Goal: Task Accomplishment & Management: Manage account settings

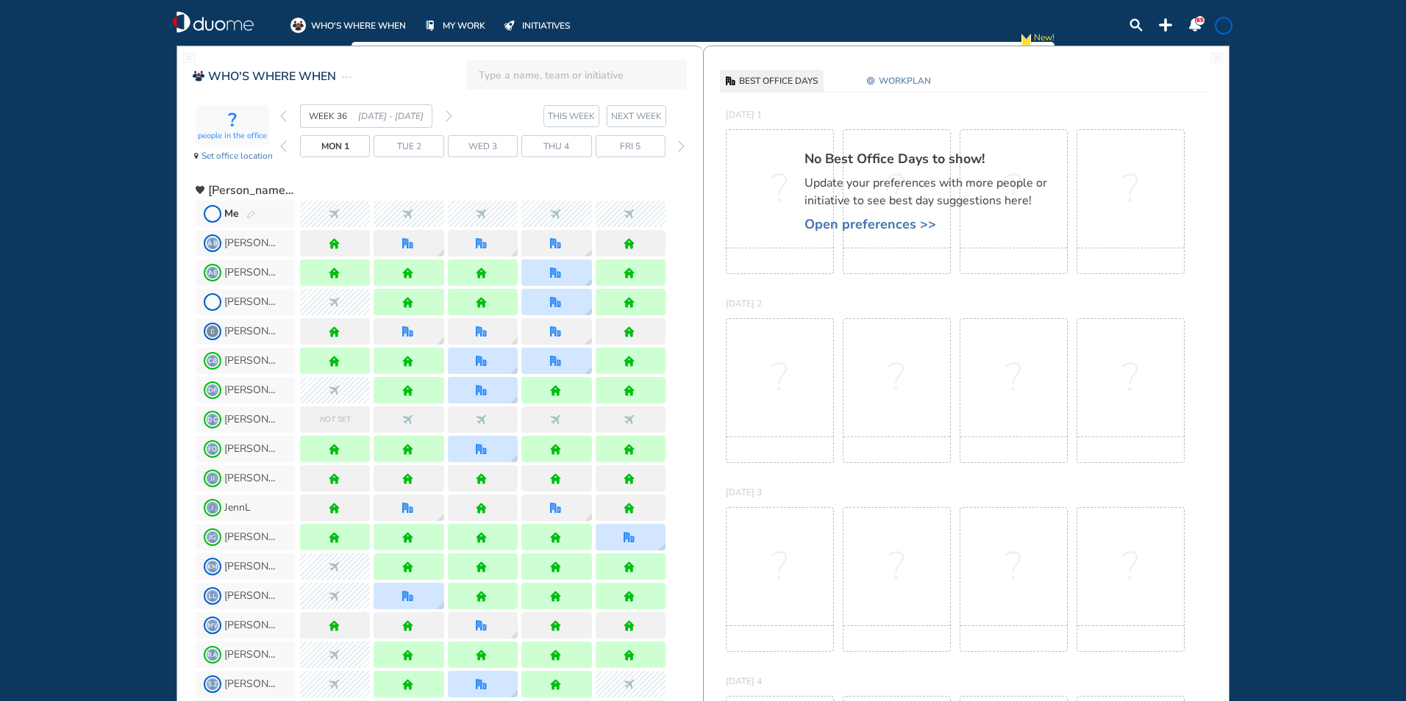
click at [448, 116] on img "forward week" at bounding box center [448, 116] width 7 height 12
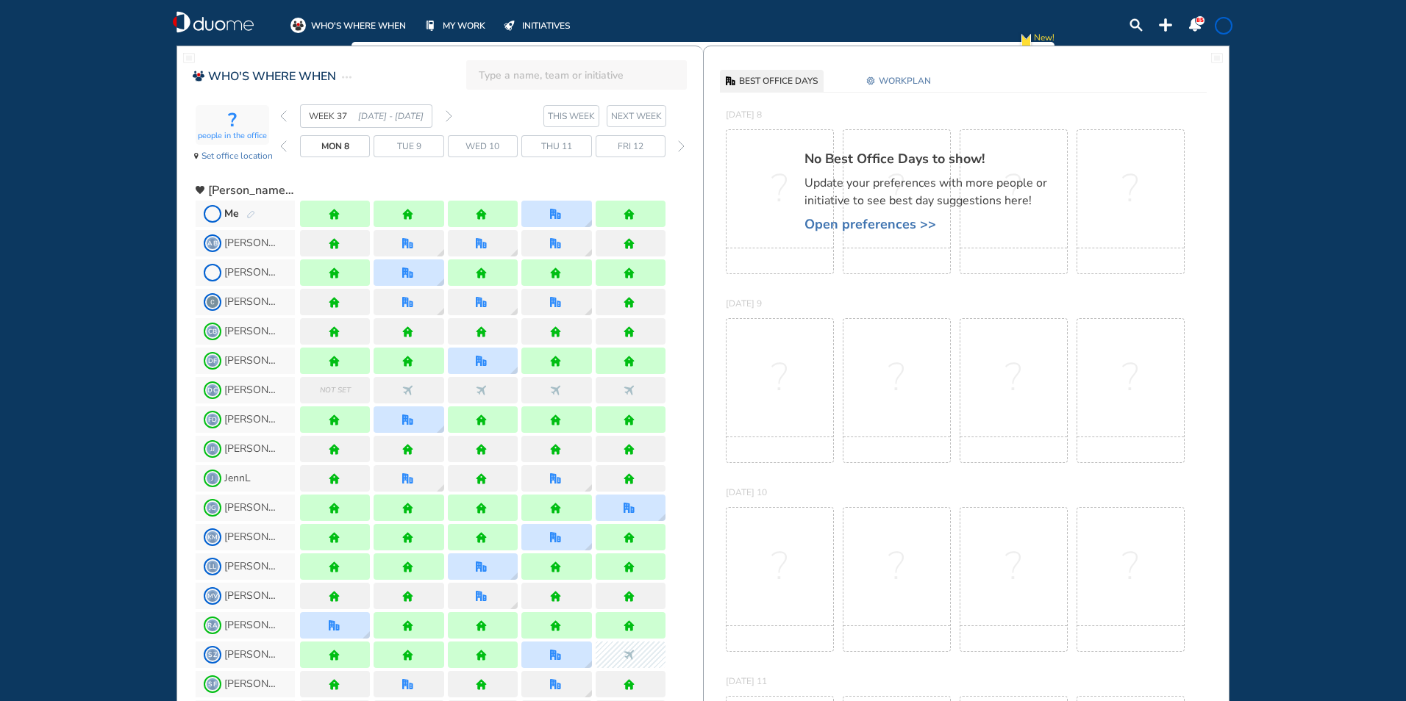
click at [251, 213] on img "pen-edit" at bounding box center [250, 215] width 9 height 10
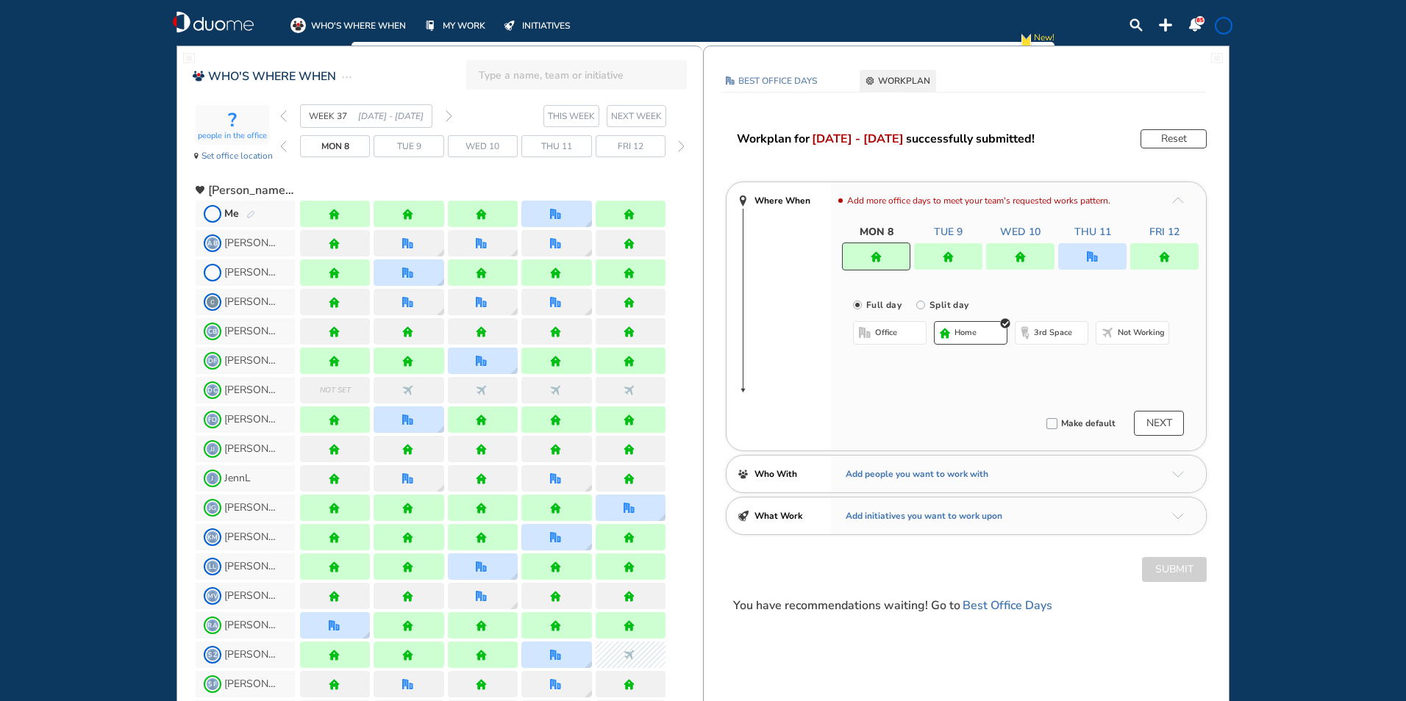
click at [927, 255] on div at bounding box center [948, 256] width 68 height 26
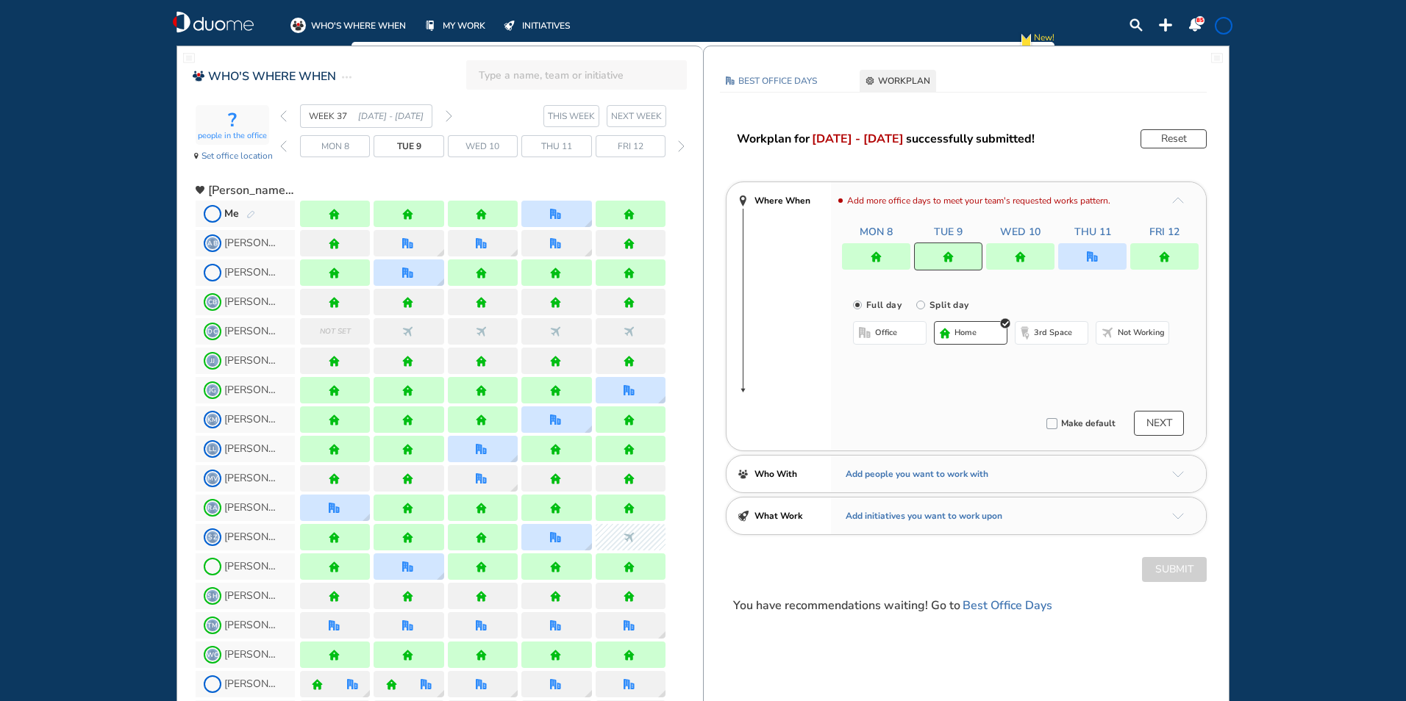
click at [873, 337] on button "office" at bounding box center [890, 333] width 74 height 24
click at [1031, 362] on span "Hotel Executive Office #8" at bounding box center [981, 362] width 123 height 15
click at [1036, 363] on img "cross-thin-blue" at bounding box center [1039, 362] width 7 height 7
click at [895, 359] on button "Select location" at bounding box center [891, 362] width 59 height 15
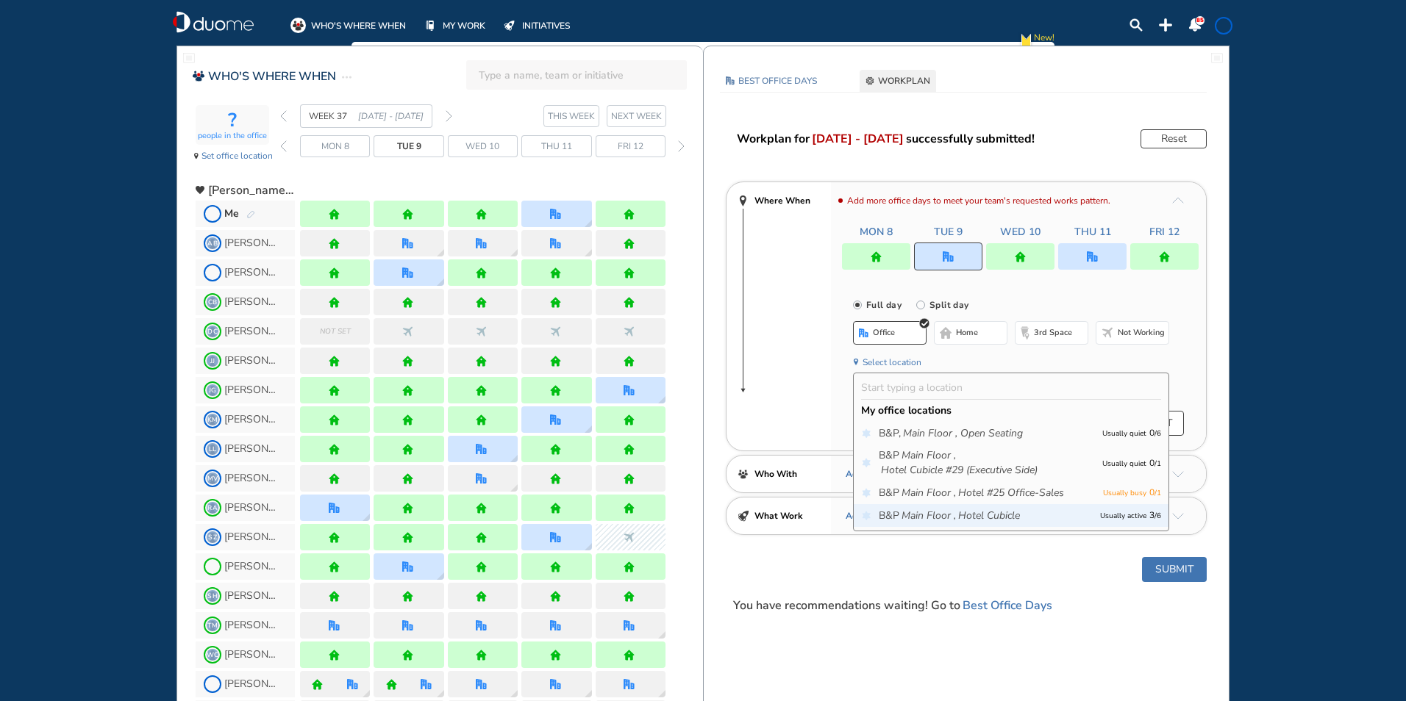
click at [942, 505] on div "B&P Main Floor , Hotel Cubicle Usually active 3 / 6" at bounding box center [1010, 515] width 315 height 23
click at [919, 511] on icon "Main Floor ," at bounding box center [928, 516] width 54 height 15
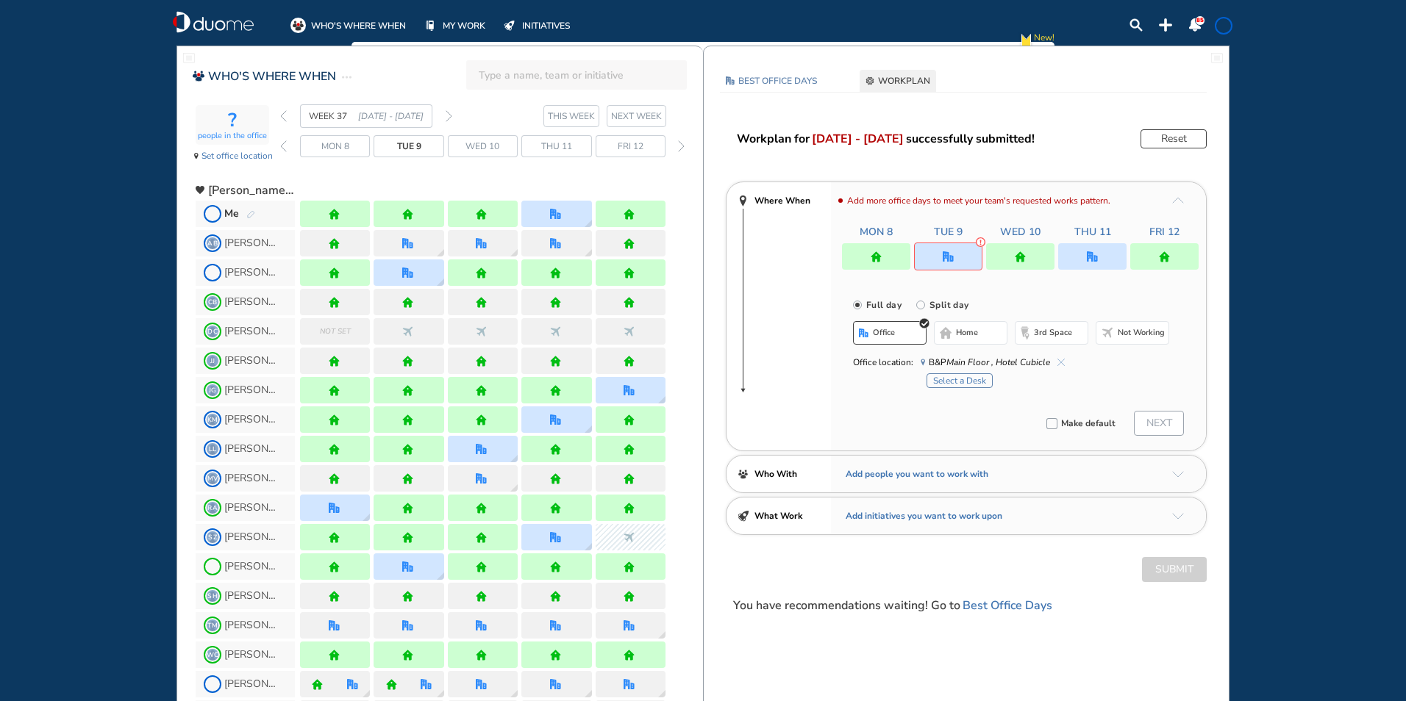
click at [965, 382] on button "Select a Desk" at bounding box center [959, 380] width 66 height 15
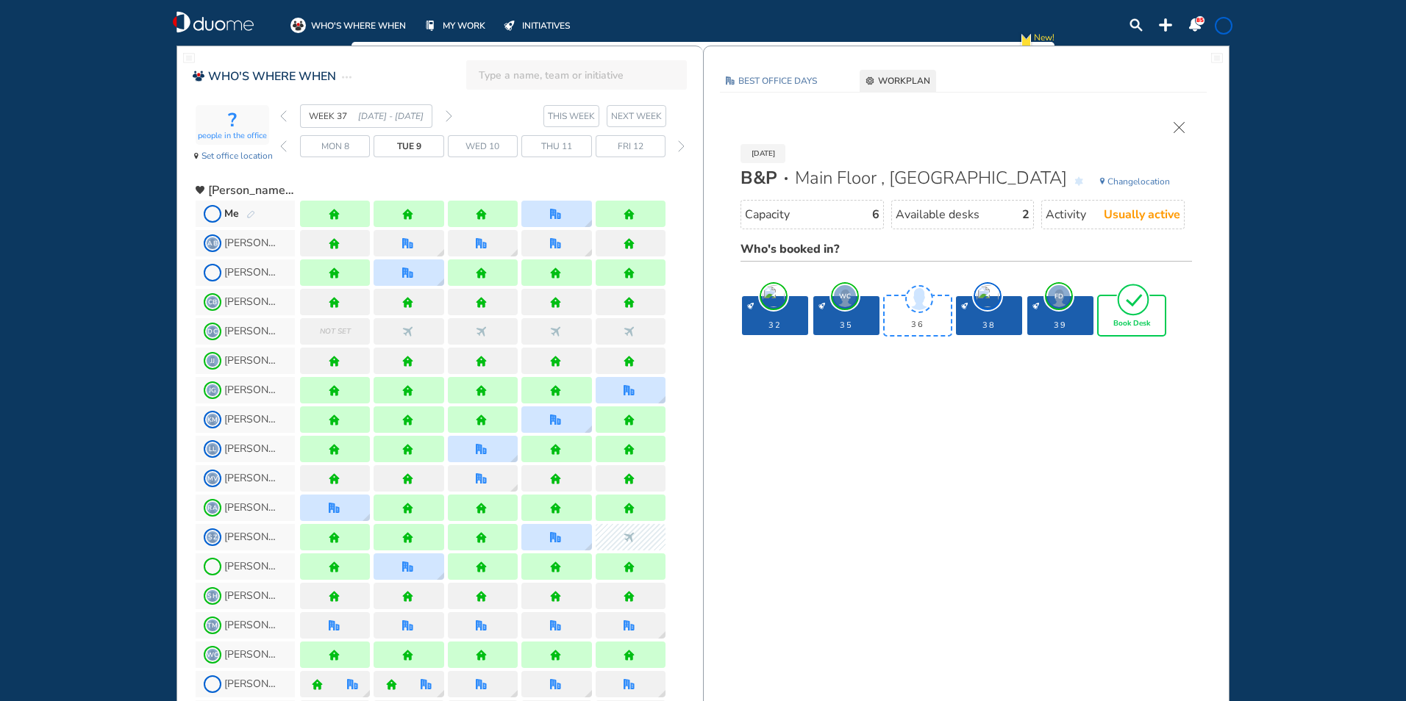
click at [1131, 323] on span "Book Desk" at bounding box center [1131, 324] width 37 height 9
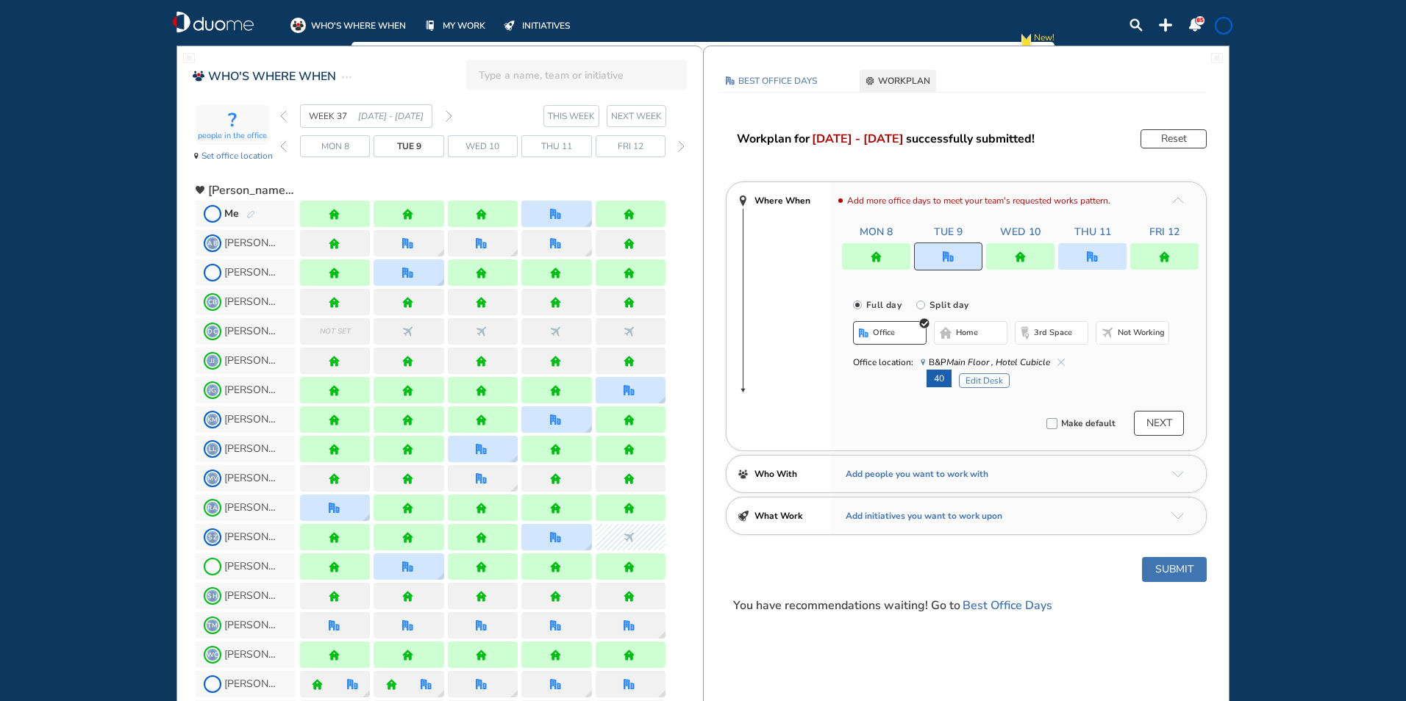
click at [1100, 253] on div at bounding box center [1092, 256] width 68 height 26
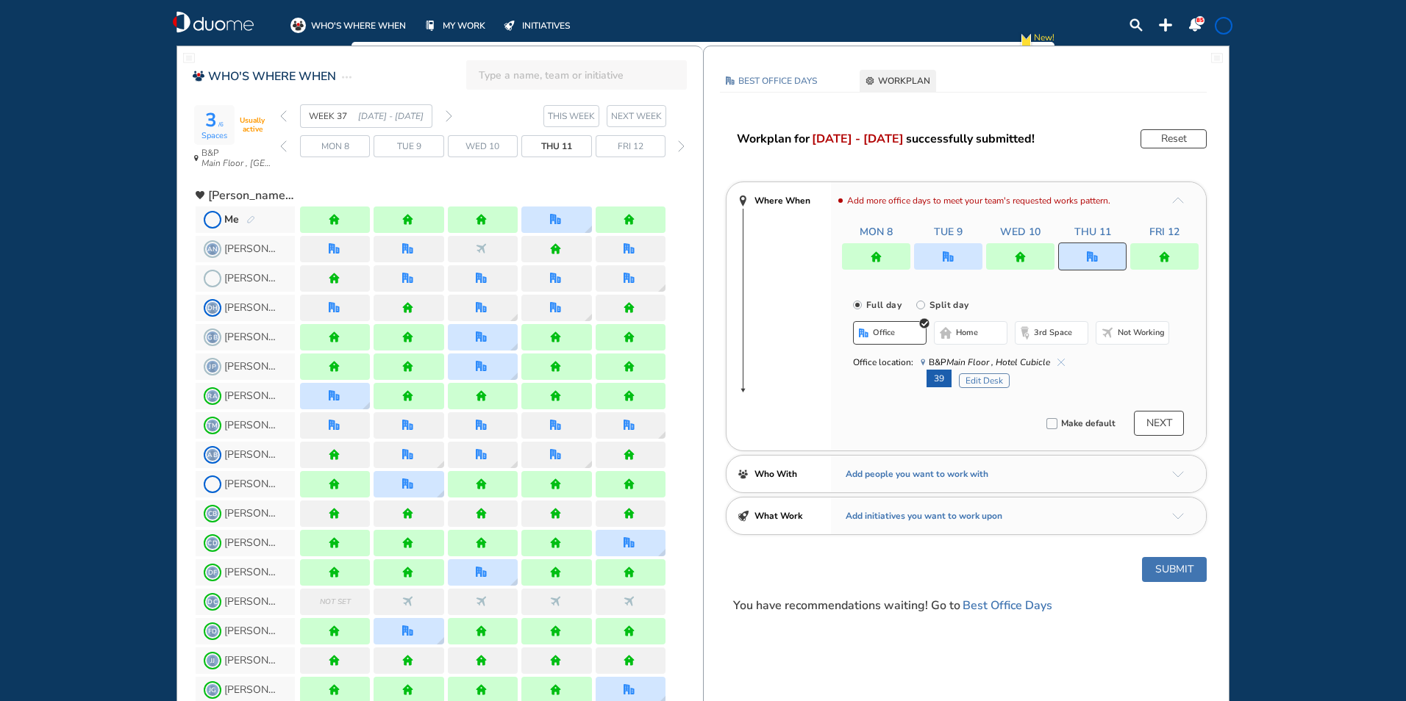
click at [878, 326] on button "office" at bounding box center [890, 333] width 74 height 24
click at [966, 329] on span "home" at bounding box center [967, 333] width 22 height 12
click at [901, 331] on button "office" at bounding box center [890, 333] width 74 height 24
click at [1057, 360] on img "cross-thin-blue" at bounding box center [1060, 362] width 7 height 7
click at [962, 334] on span "home" at bounding box center [967, 333] width 22 height 12
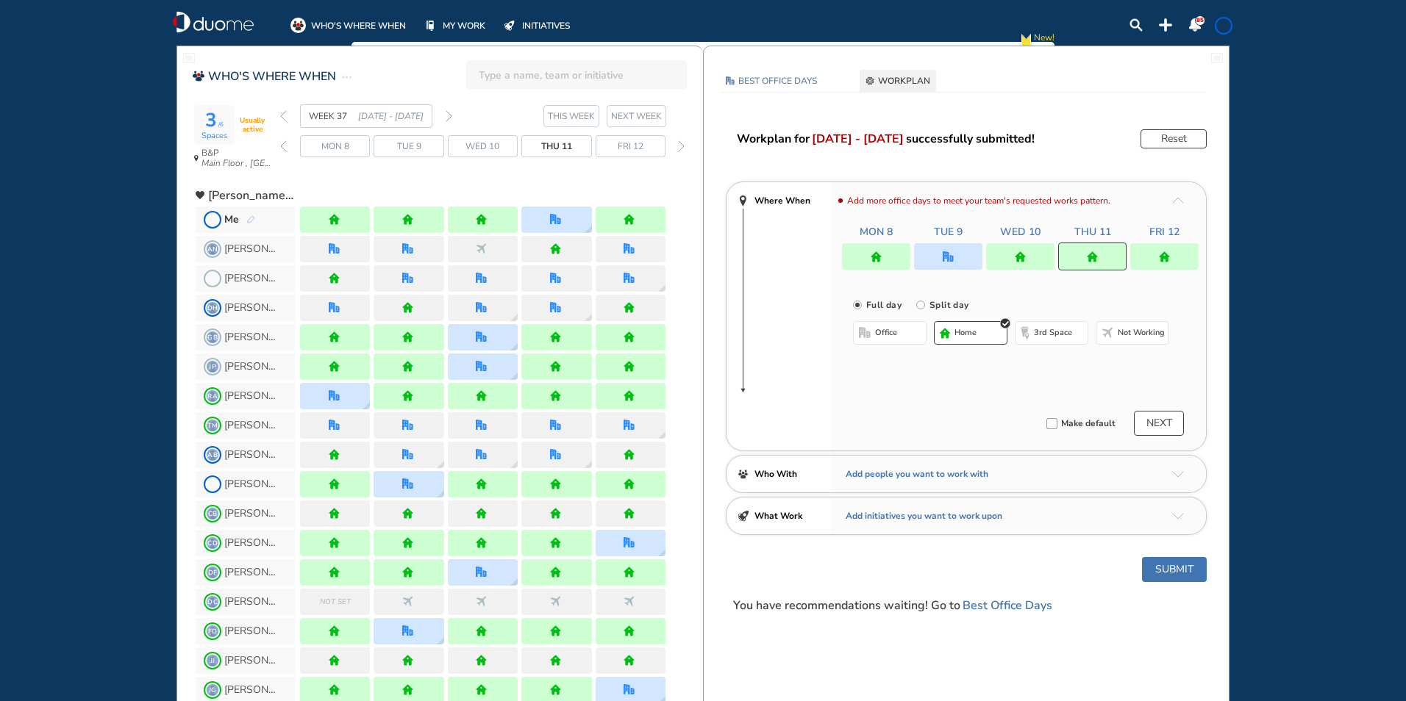
click at [1167, 251] on img "home" at bounding box center [1164, 256] width 11 height 11
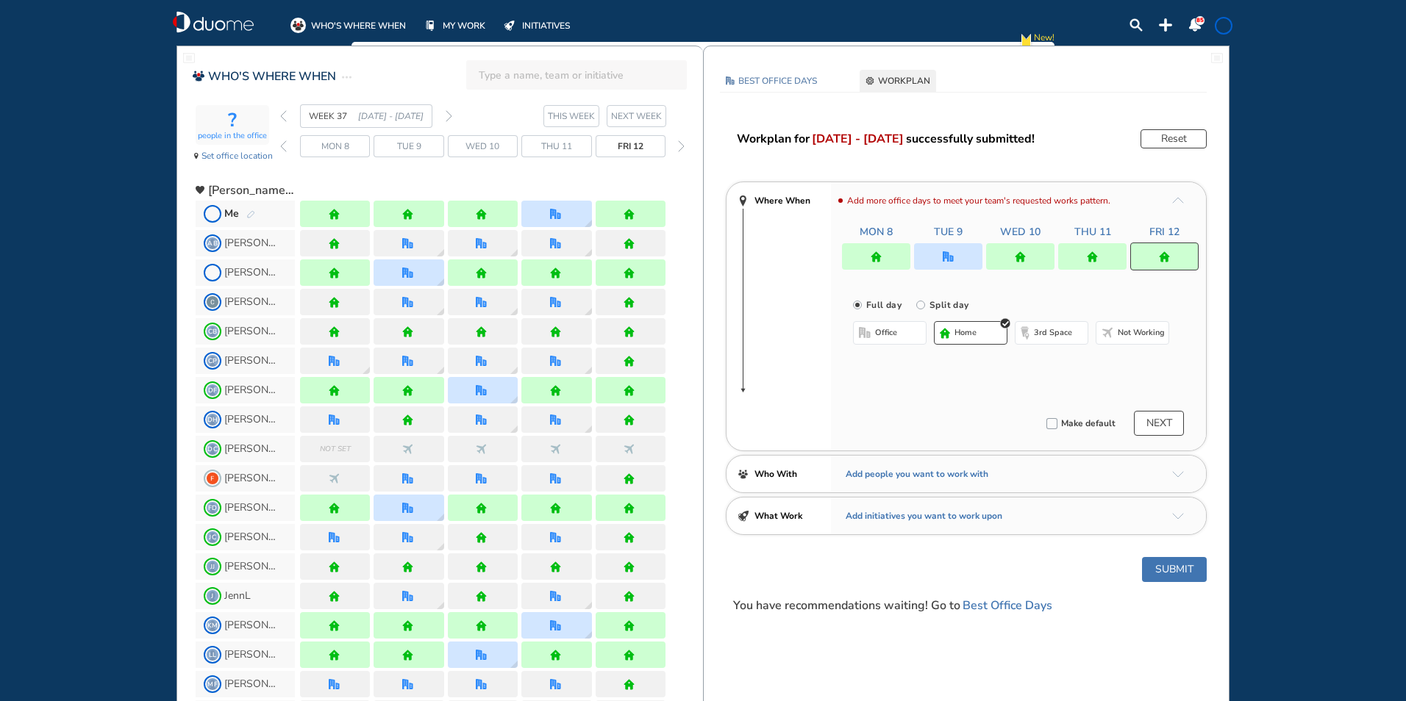
click at [878, 334] on span "office" at bounding box center [886, 333] width 22 height 12
click at [1036, 361] on img "cross-thin-blue" at bounding box center [1039, 362] width 7 height 7
click at [895, 361] on button "Select location" at bounding box center [891, 362] width 59 height 15
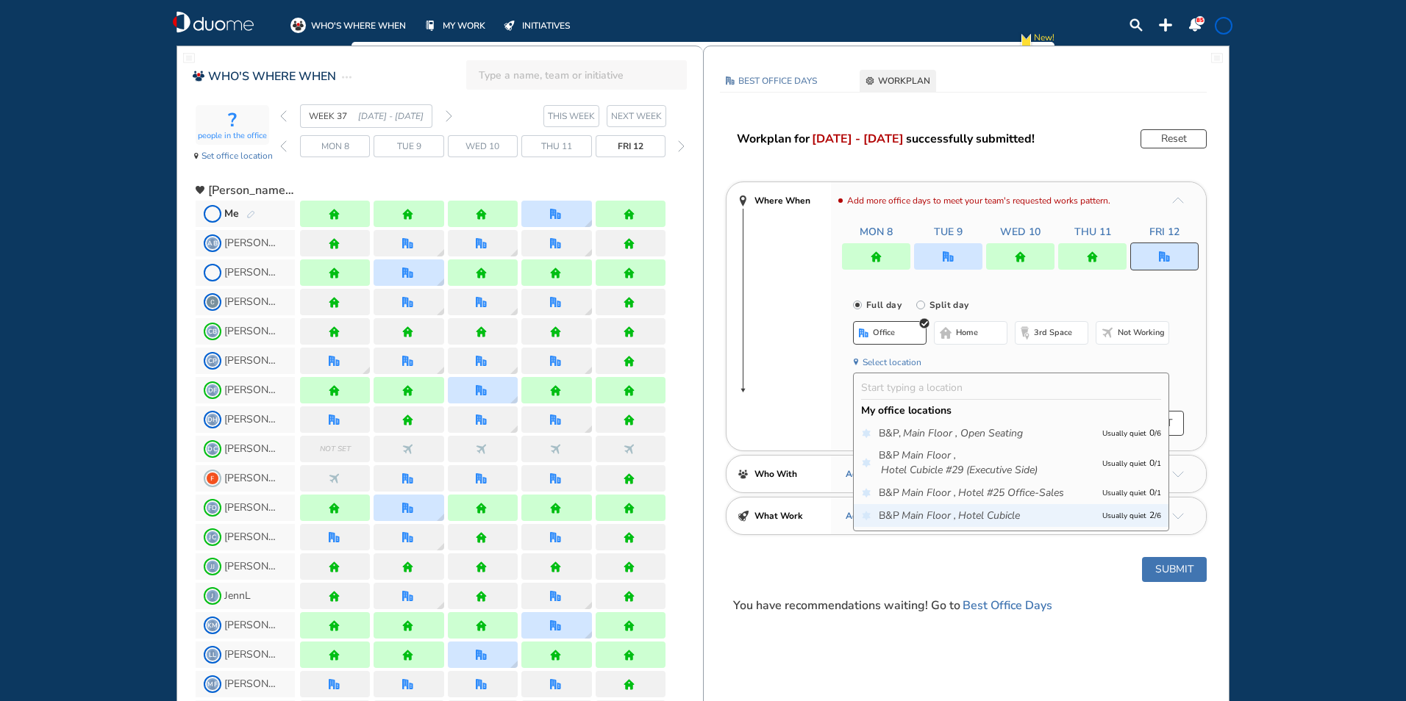
click at [970, 513] on icon "Hotel Cubicle" at bounding box center [989, 516] width 62 height 15
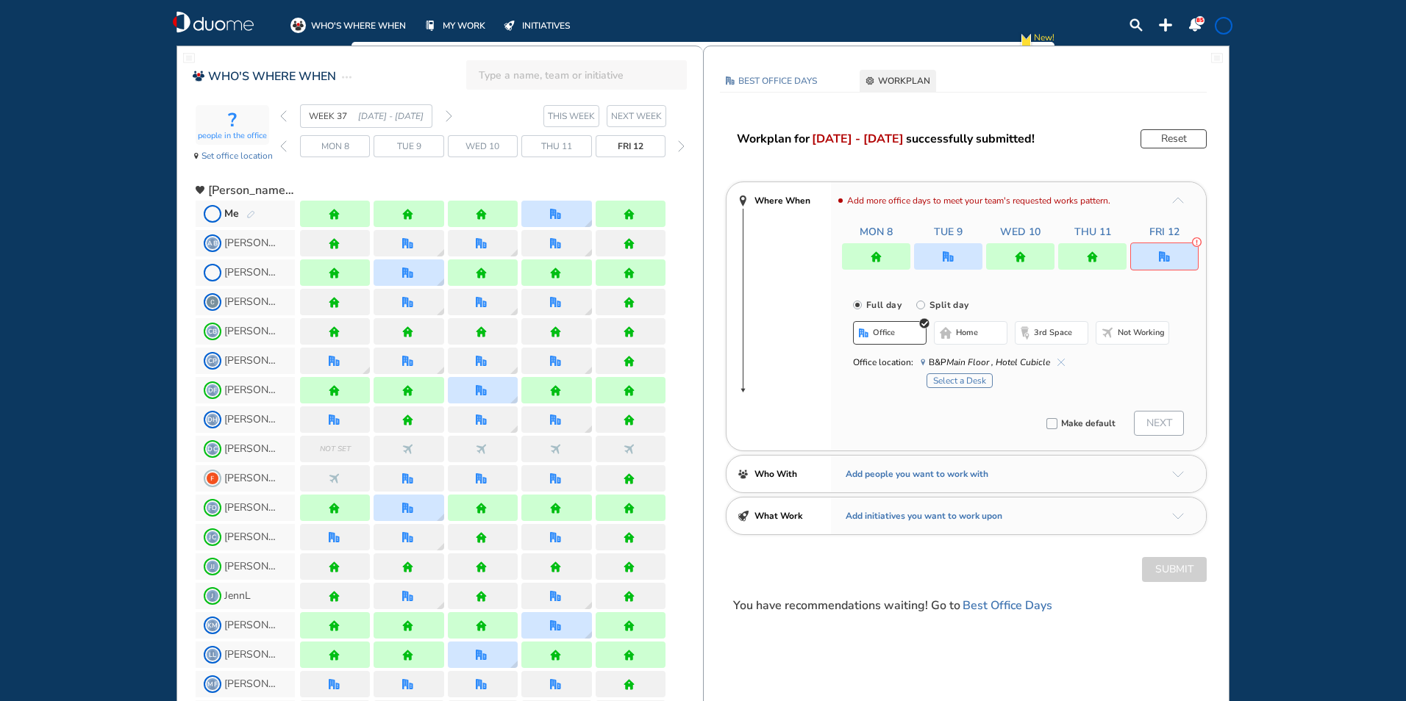
click at [977, 379] on button "Select a Desk" at bounding box center [959, 380] width 66 height 15
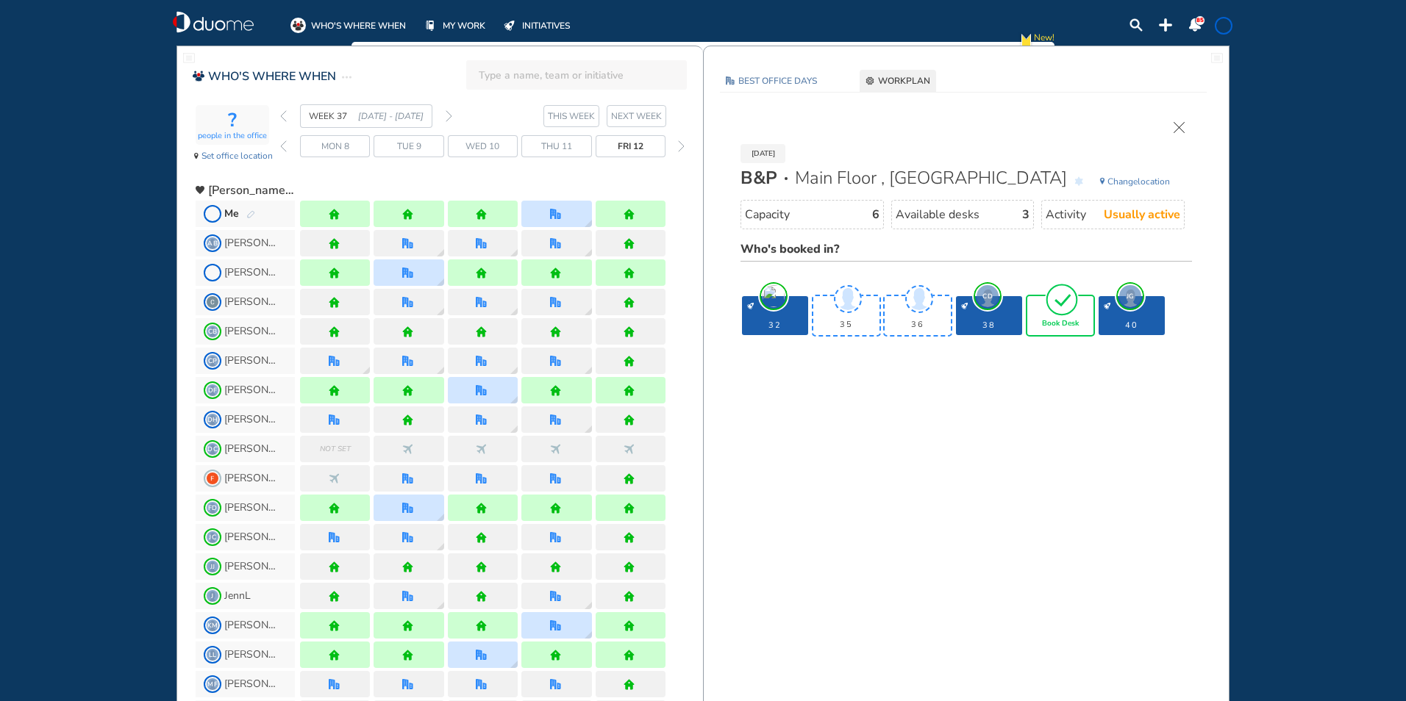
click at [1053, 320] on span "Book Desk" at bounding box center [1060, 324] width 37 height 9
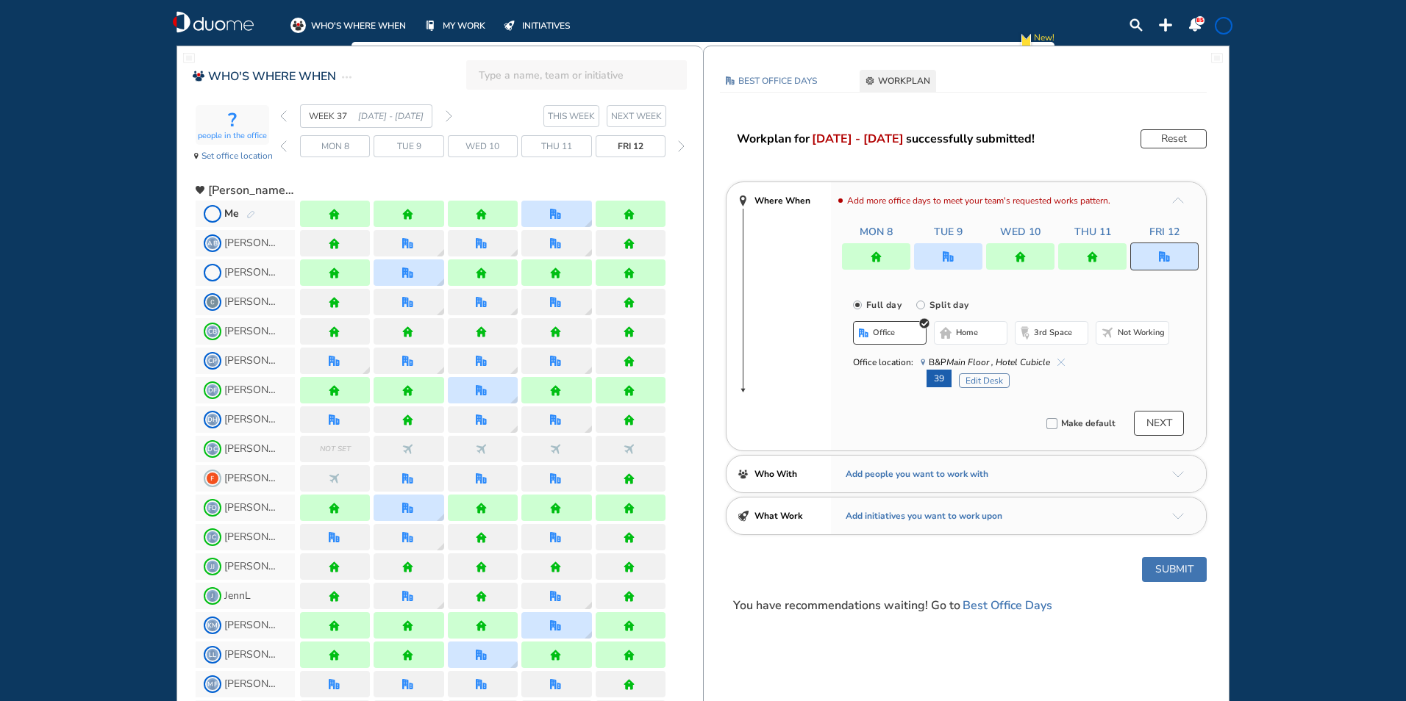
click at [1164, 570] on button "Submit" at bounding box center [1174, 569] width 65 height 25
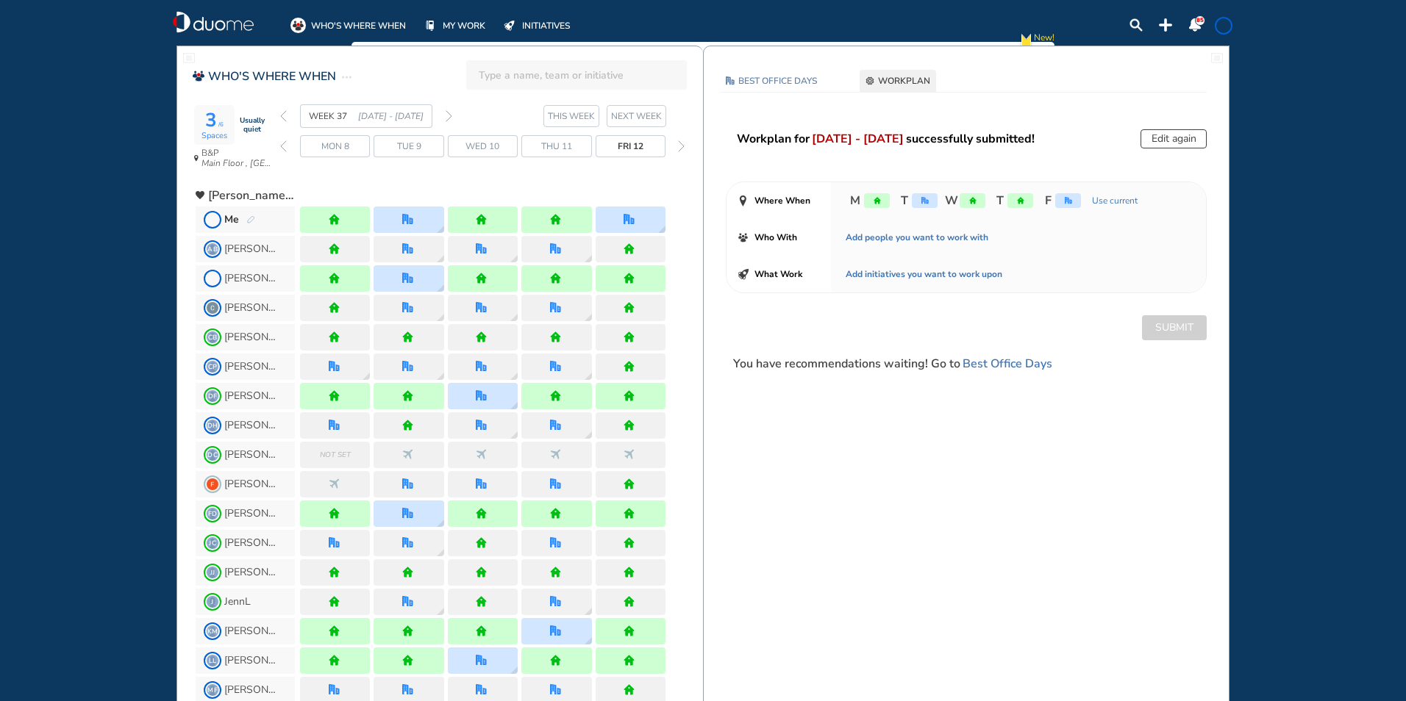
click at [448, 113] on img "forward week" at bounding box center [448, 116] width 7 height 12
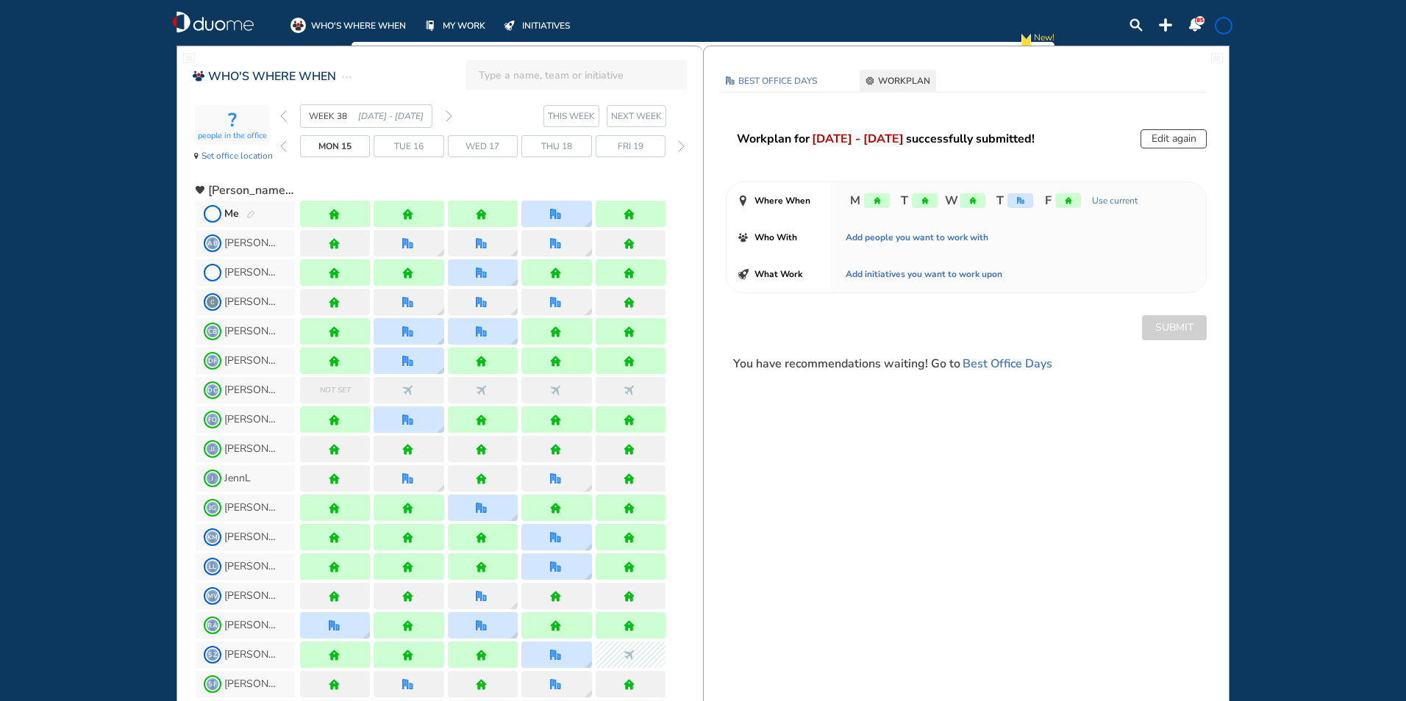
click at [448, 118] on img "forward week" at bounding box center [448, 116] width 7 height 12
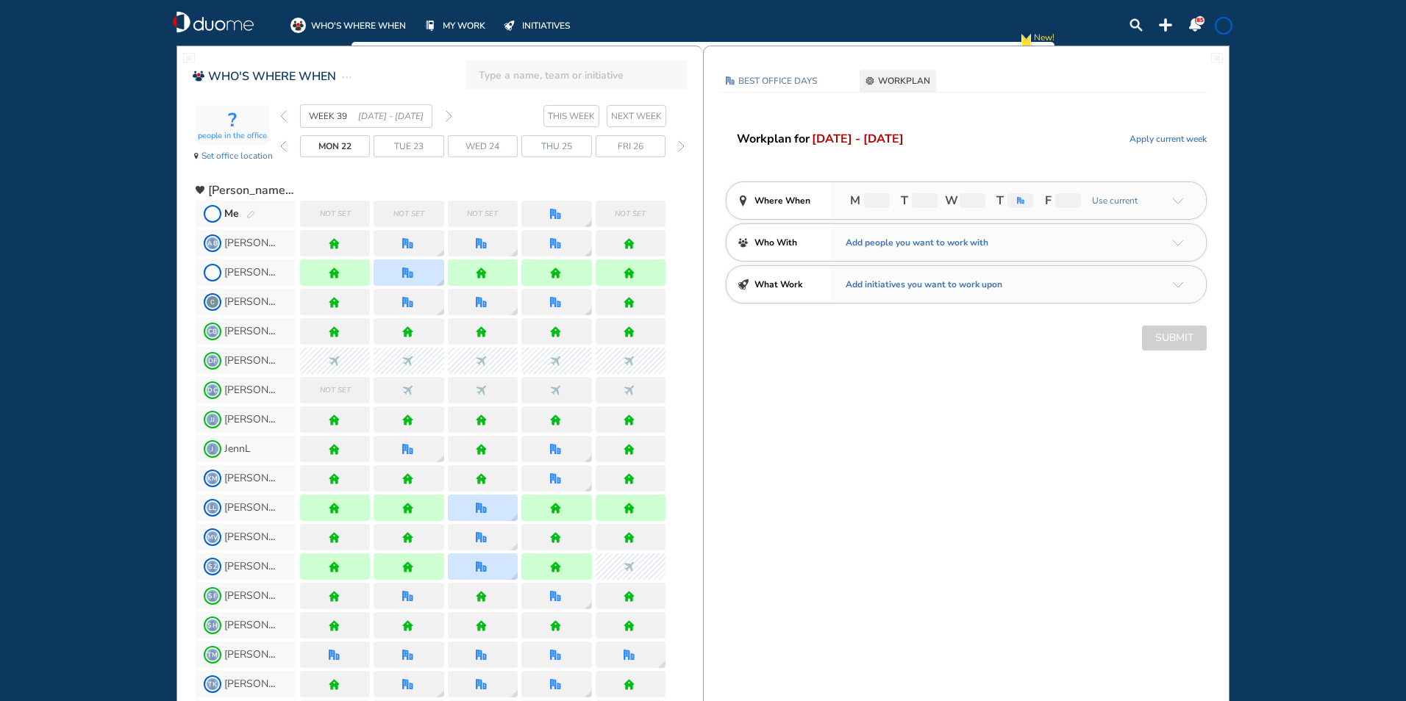
click at [254, 211] on img "pen-edit" at bounding box center [250, 215] width 9 height 10
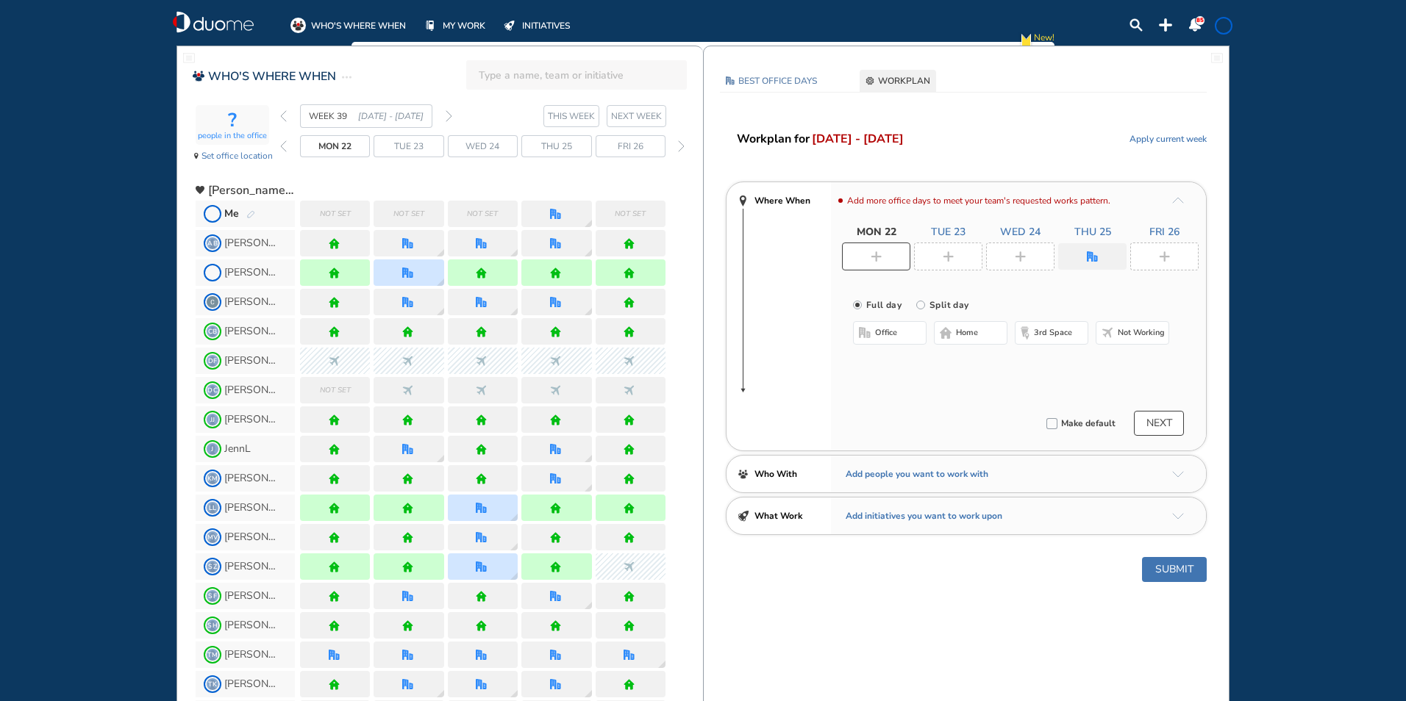
click at [873, 256] on img "plus-rounded-bdbdbd" at bounding box center [875, 256] width 11 height 11
click at [1131, 333] on span "Not working" at bounding box center [1140, 333] width 47 height 12
drag, startPoint x: 934, startPoint y: 254, endPoint x: 1062, endPoint y: 318, distance: 143.7
click at [937, 254] on div at bounding box center [948, 257] width 68 height 28
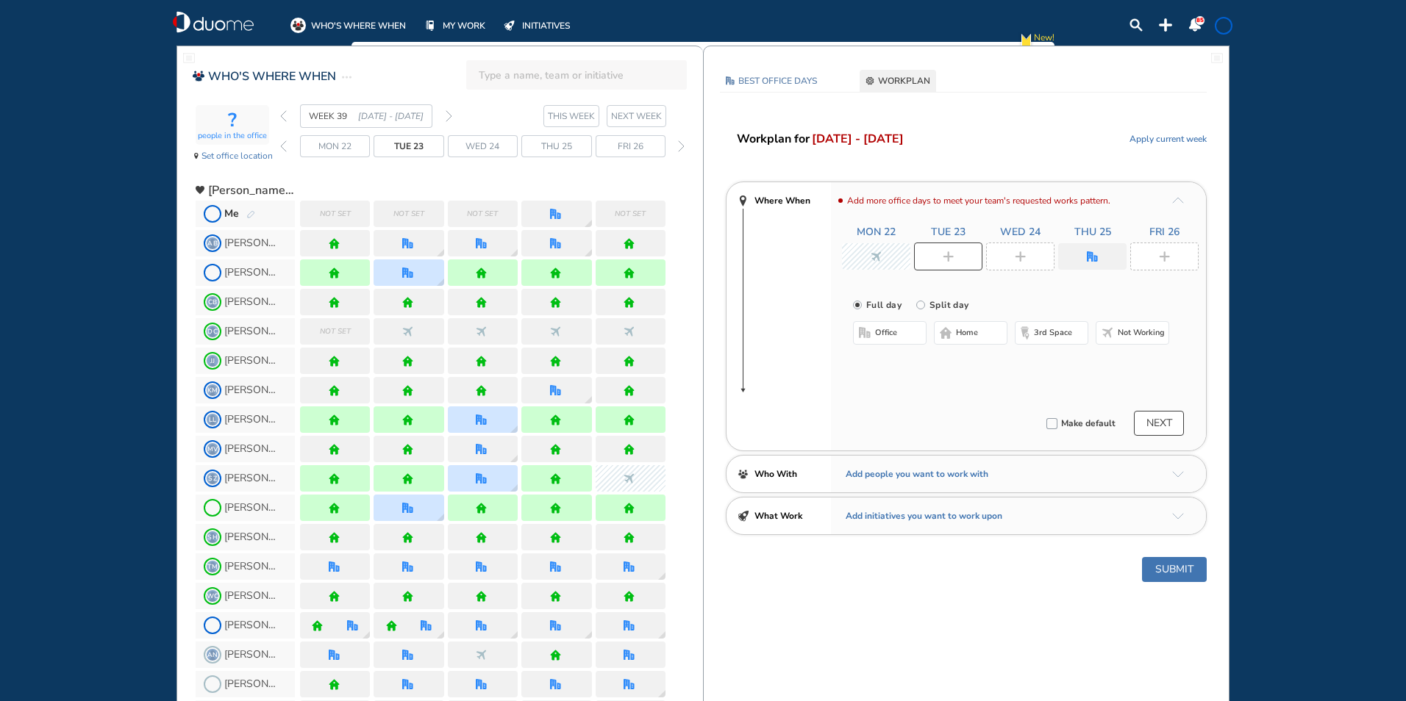
click at [1136, 335] on span "Not working" at bounding box center [1140, 333] width 47 height 12
click at [1023, 258] on img "plus-rounded-bdbdbd" at bounding box center [1019, 256] width 11 height 11
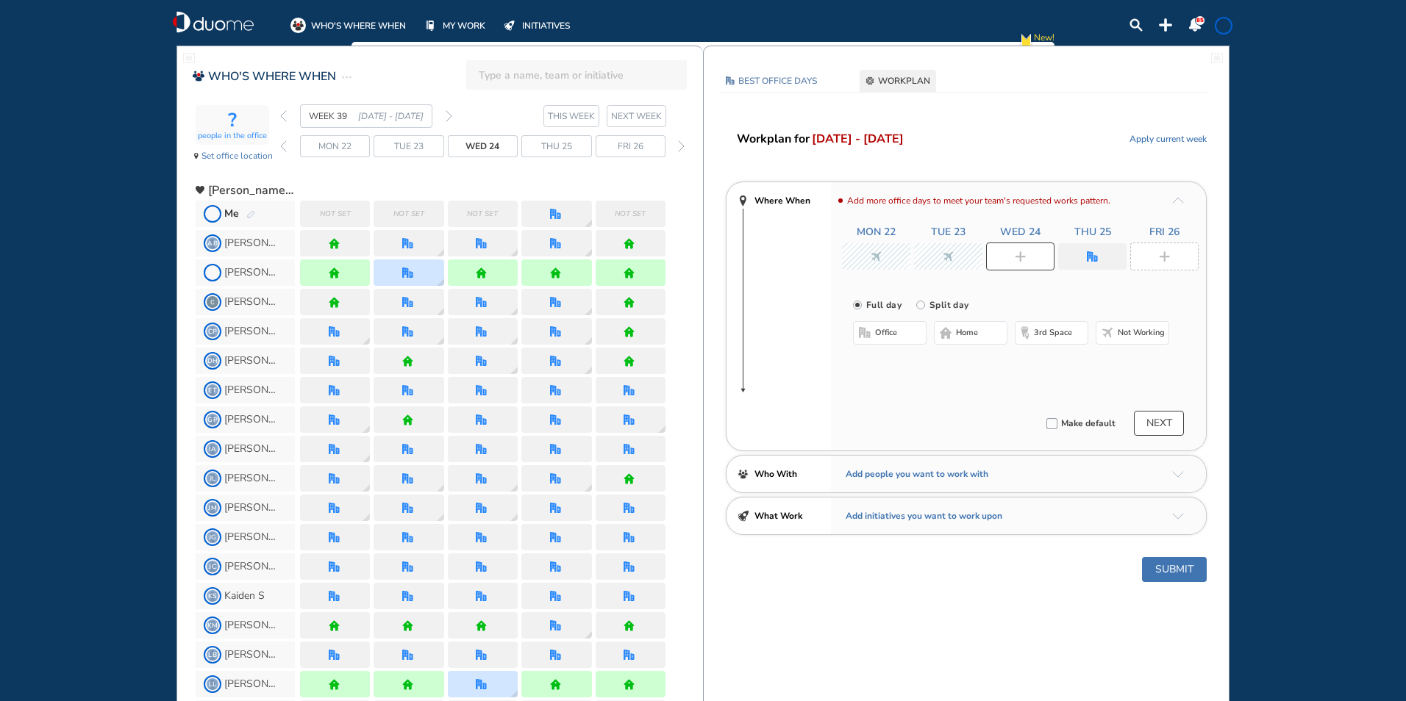
click at [1145, 330] on span "Not working" at bounding box center [1140, 333] width 47 height 12
click at [1106, 259] on div at bounding box center [1092, 256] width 68 height 26
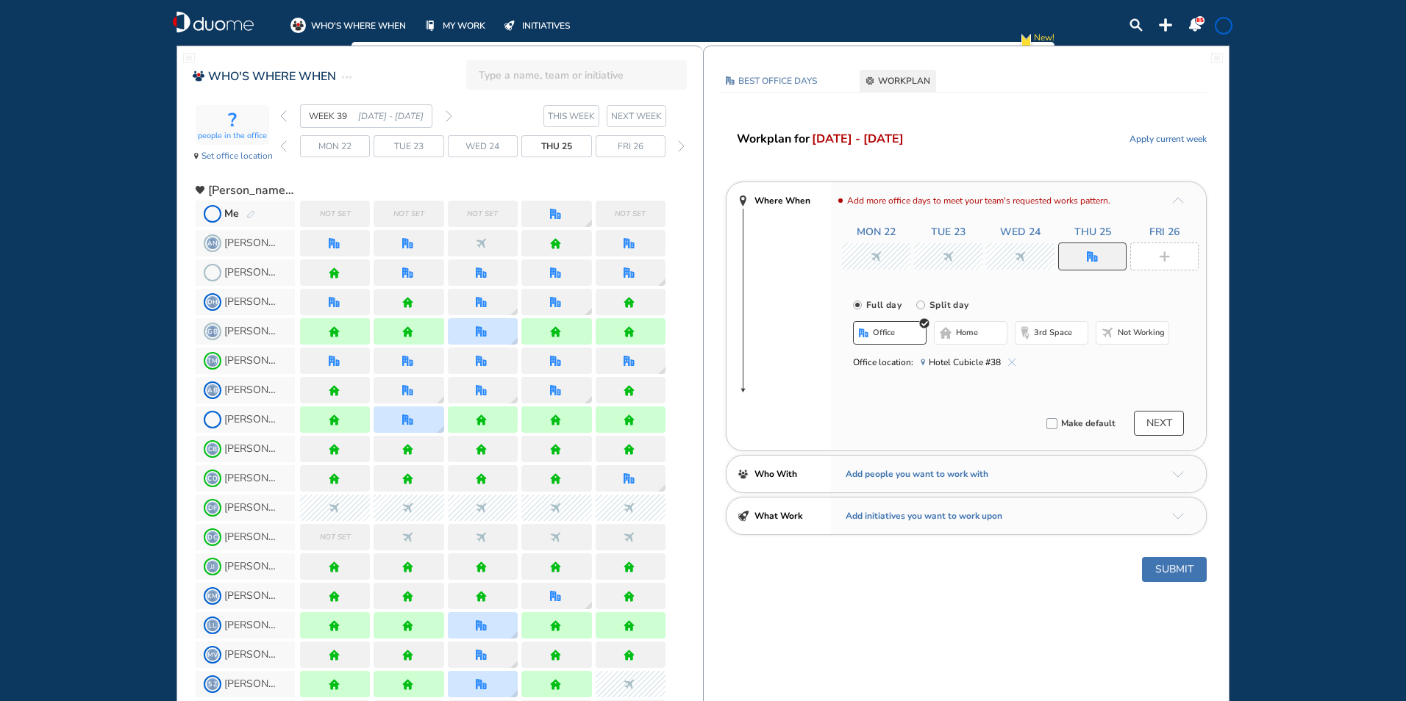
click at [1008, 363] on img "cross-thin-blue" at bounding box center [1011, 362] width 7 height 7
click at [1010, 362] on img "cross-thin-blue" at bounding box center [1011, 362] width 7 height 7
click at [1009, 360] on img "cross-thin-blue" at bounding box center [1011, 362] width 7 height 7
click at [951, 357] on span "Hotel Cubicle #38" at bounding box center [964, 362] width 72 height 15
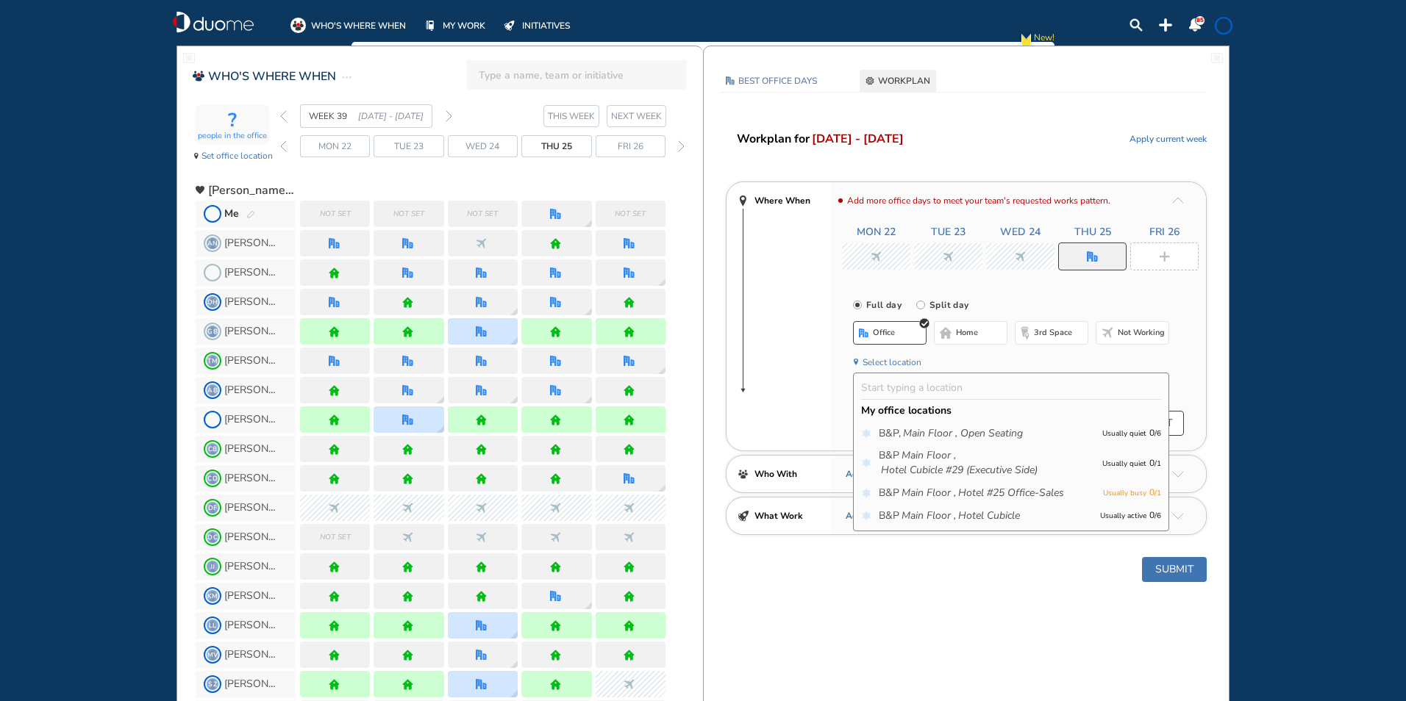
click at [925, 344] on div "office home 3rd space Not working" at bounding box center [1011, 334] width 316 height 26
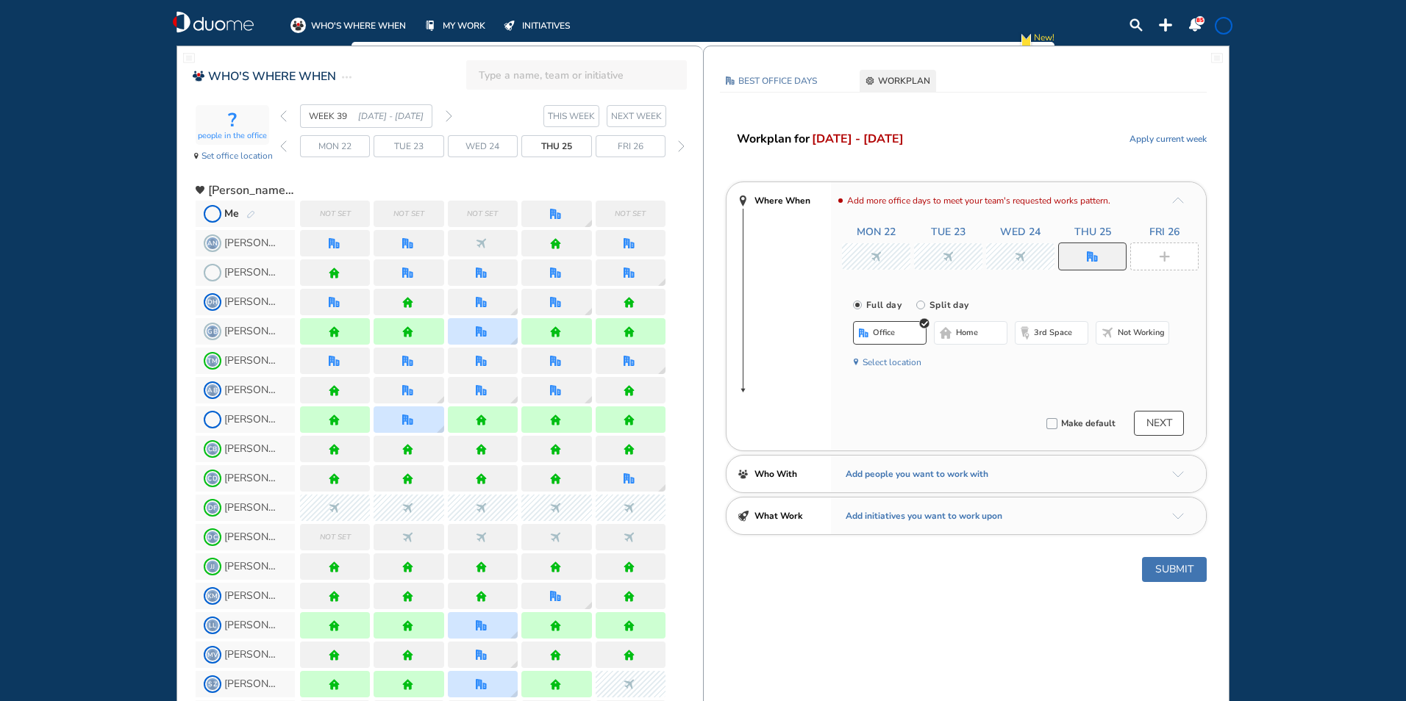
click at [903, 362] on button "Select location" at bounding box center [891, 362] width 59 height 15
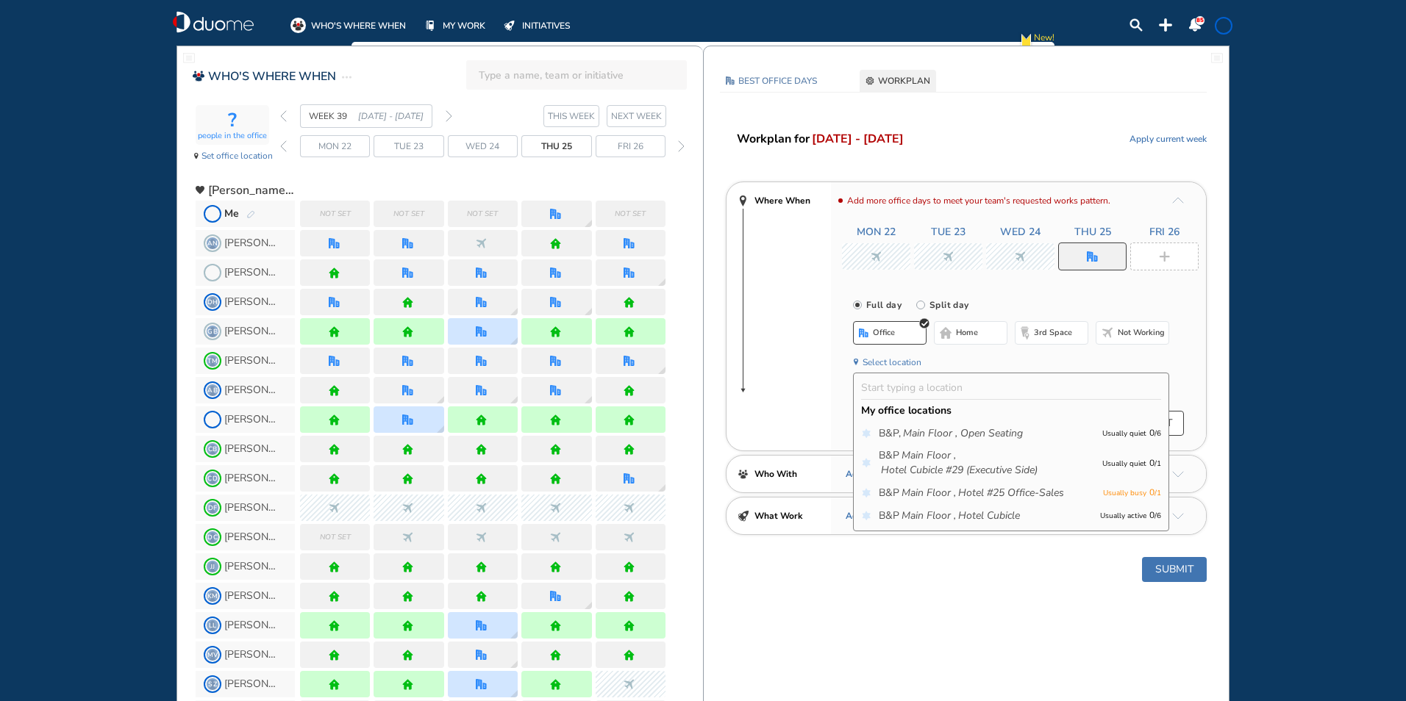
click at [976, 329] on span "home" at bounding box center [967, 333] width 22 height 12
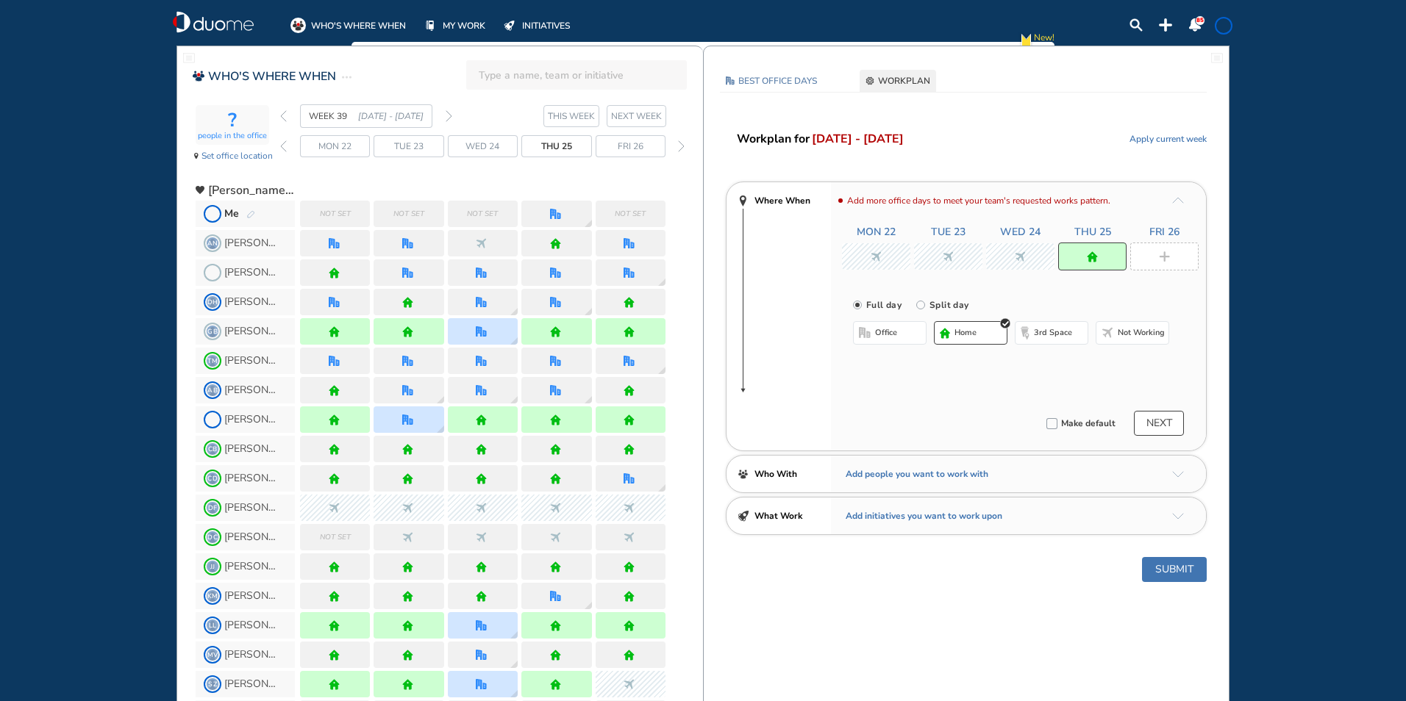
click at [1161, 249] on div at bounding box center [1164, 257] width 68 height 28
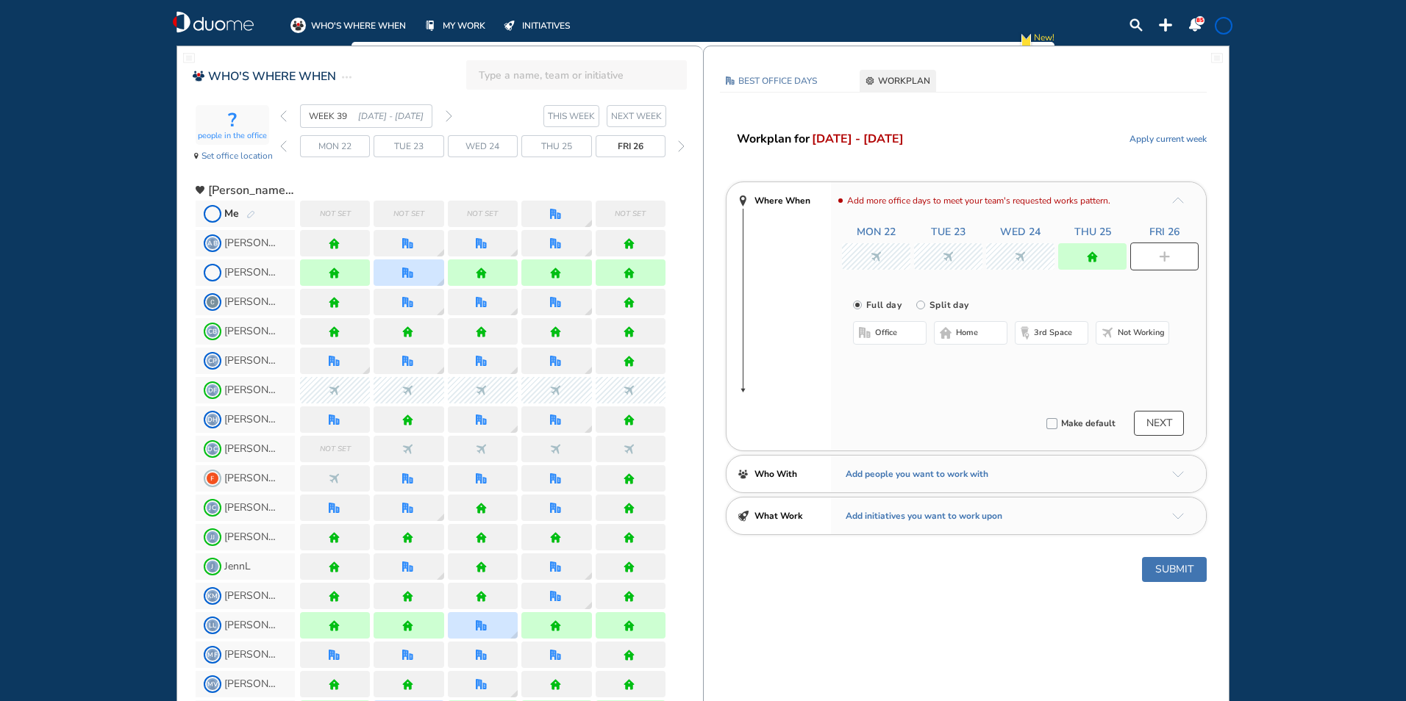
click at [967, 329] on span "home" at bounding box center [967, 333] width 22 height 12
click at [1174, 569] on button "Submit" at bounding box center [1174, 569] width 65 height 25
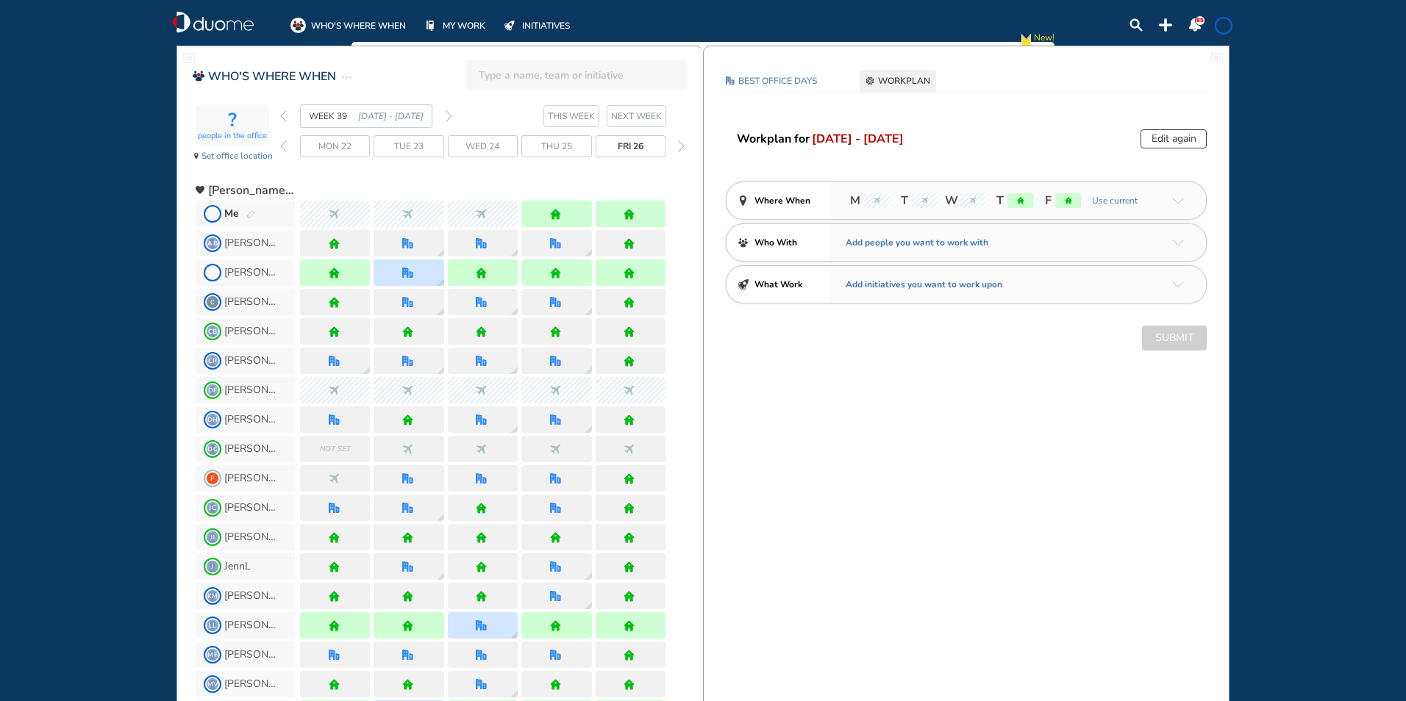
click at [284, 116] on img "back week" at bounding box center [283, 116] width 7 height 12
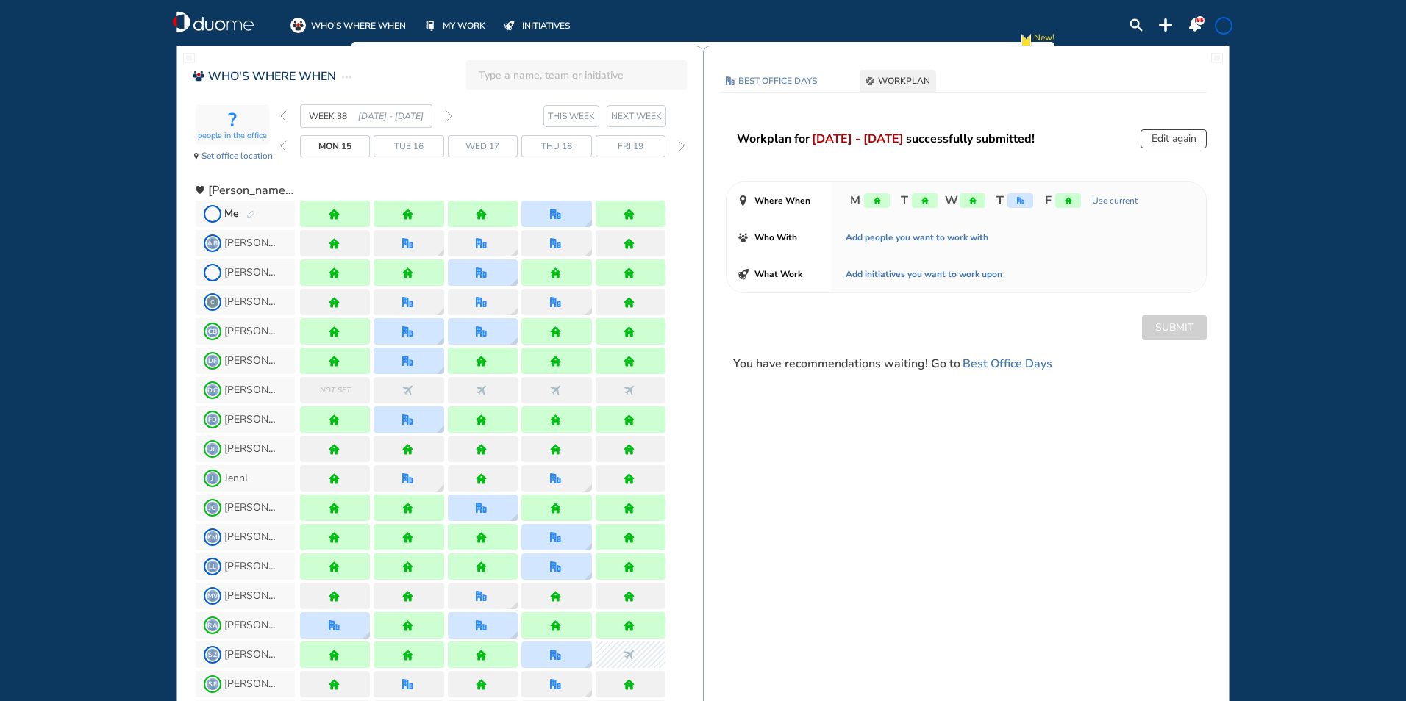
click at [283, 115] on img "back week" at bounding box center [283, 116] width 7 height 12
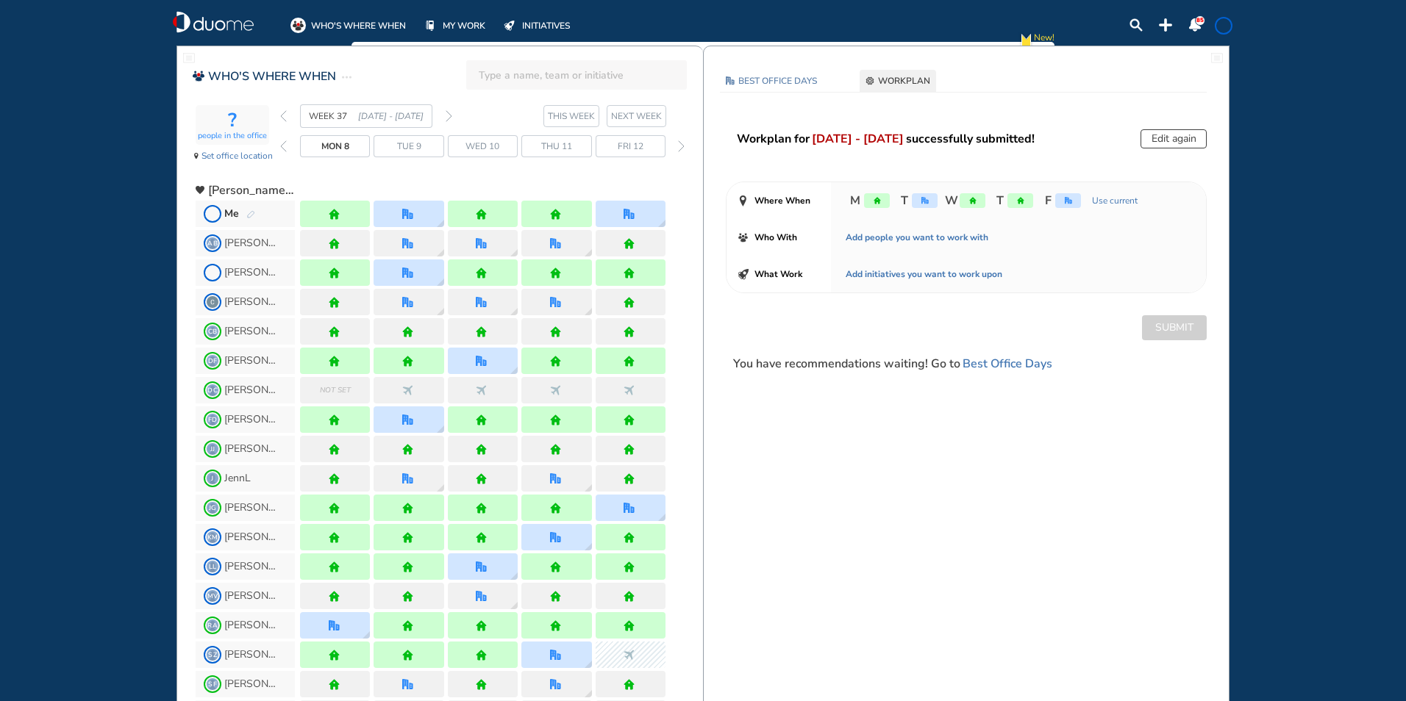
click at [448, 115] on img "forward week" at bounding box center [448, 116] width 7 height 12
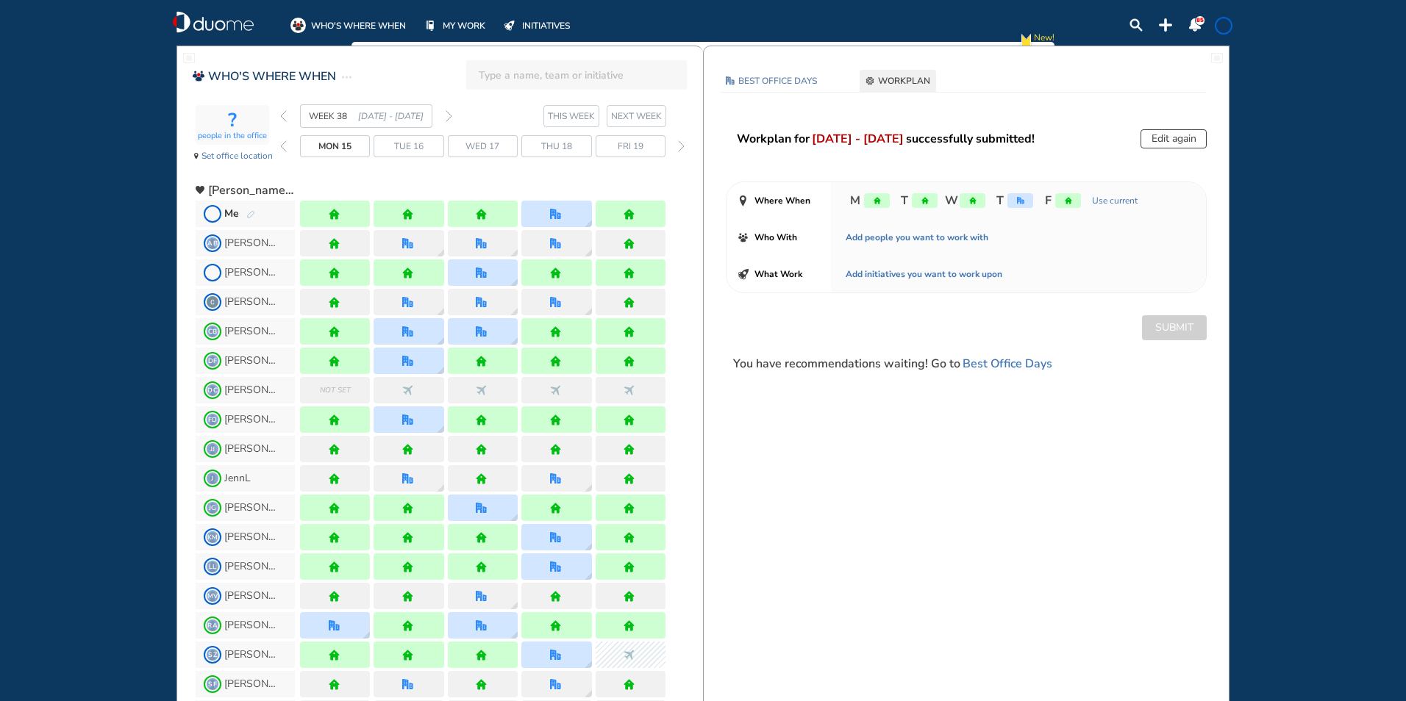
click at [448, 115] on img "forward week" at bounding box center [448, 116] width 7 height 12
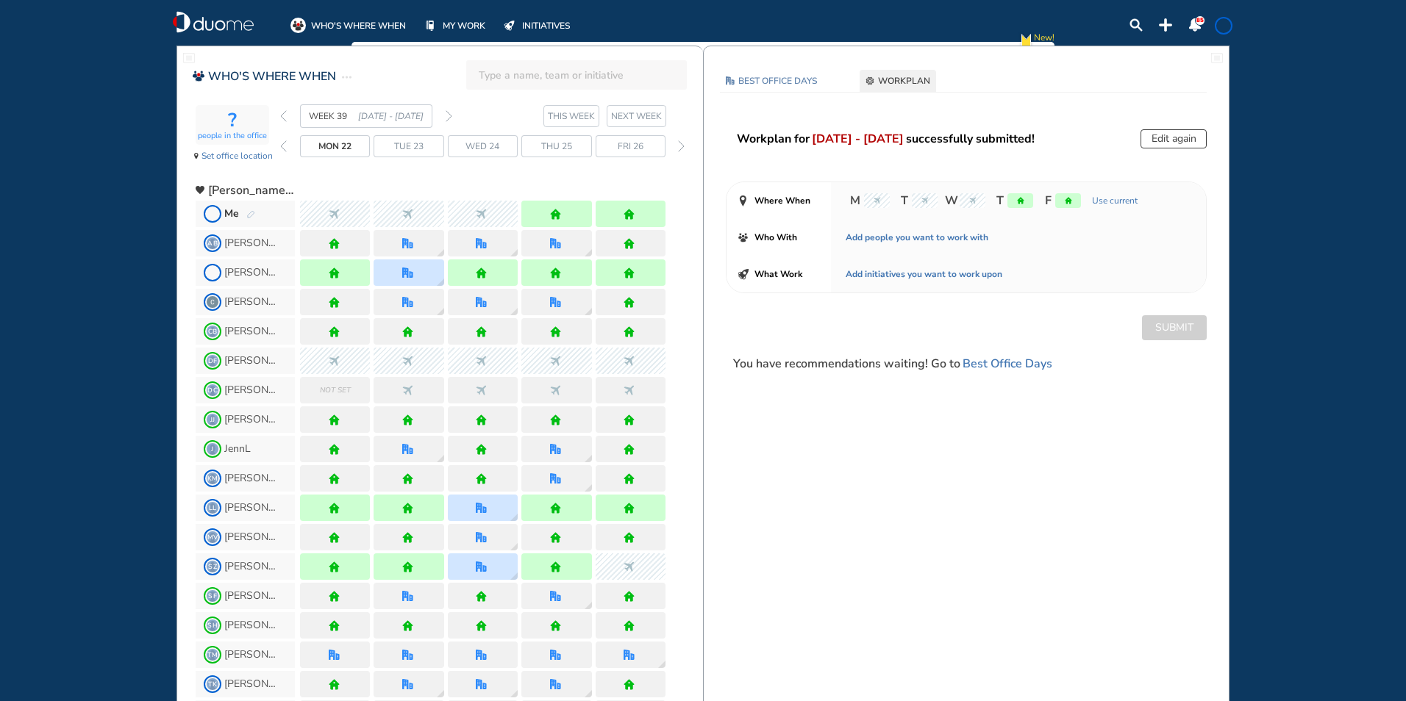
click at [448, 115] on img "forward week" at bounding box center [448, 116] width 7 height 12
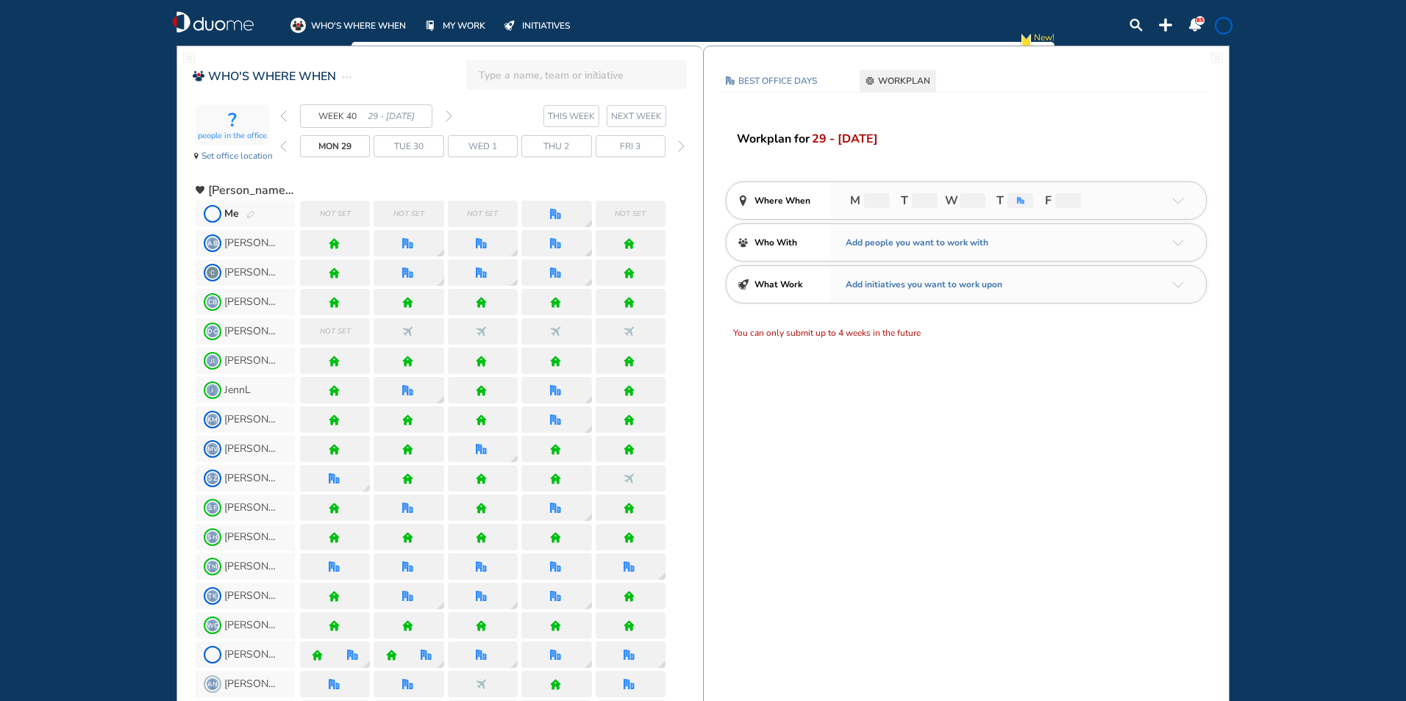
click at [254, 214] on img "pen-edit" at bounding box center [250, 215] width 9 height 10
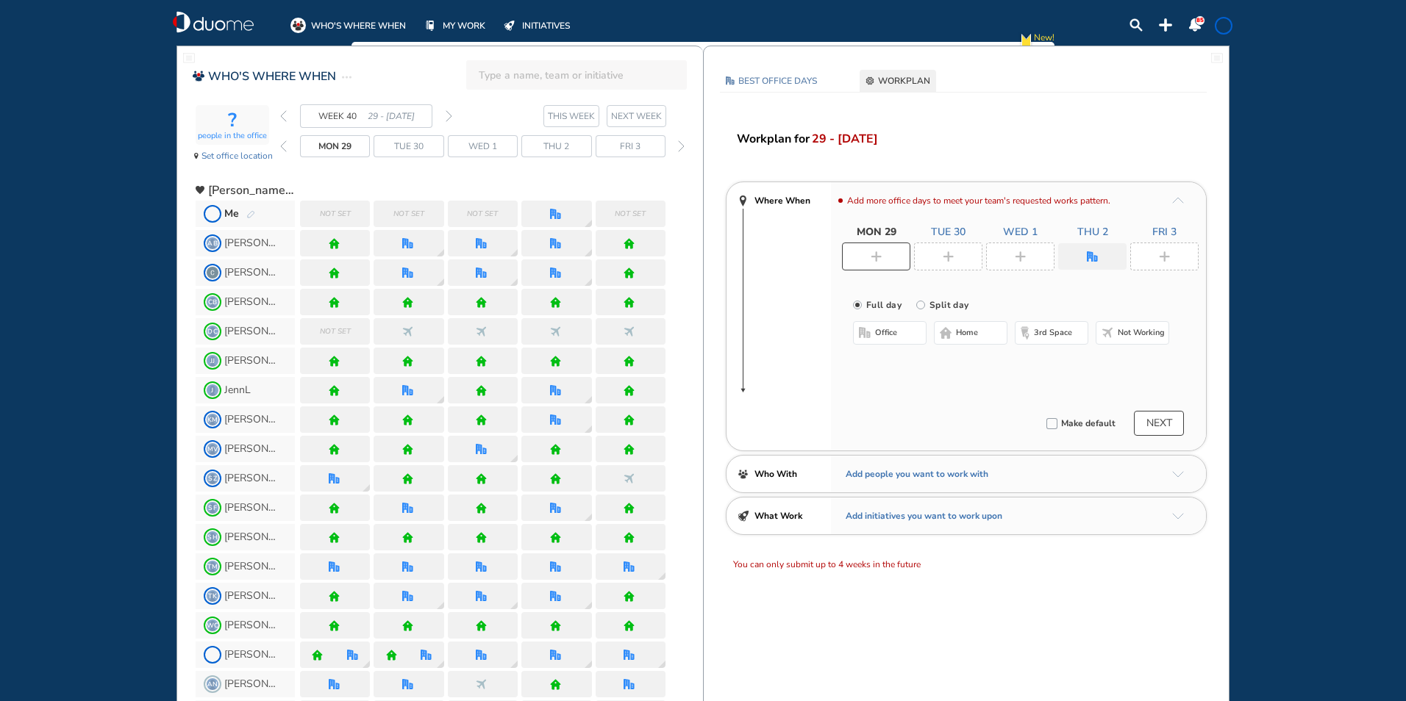
click at [863, 251] on div at bounding box center [876, 257] width 68 height 28
drag, startPoint x: 949, startPoint y: 329, endPoint x: 942, endPoint y: 302, distance: 28.2
click at [950, 329] on img "home-bdbdbd" at bounding box center [945, 333] width 12 height 12
click at [934, 250] on div at bounding box center [948, 257] width 68 height 28
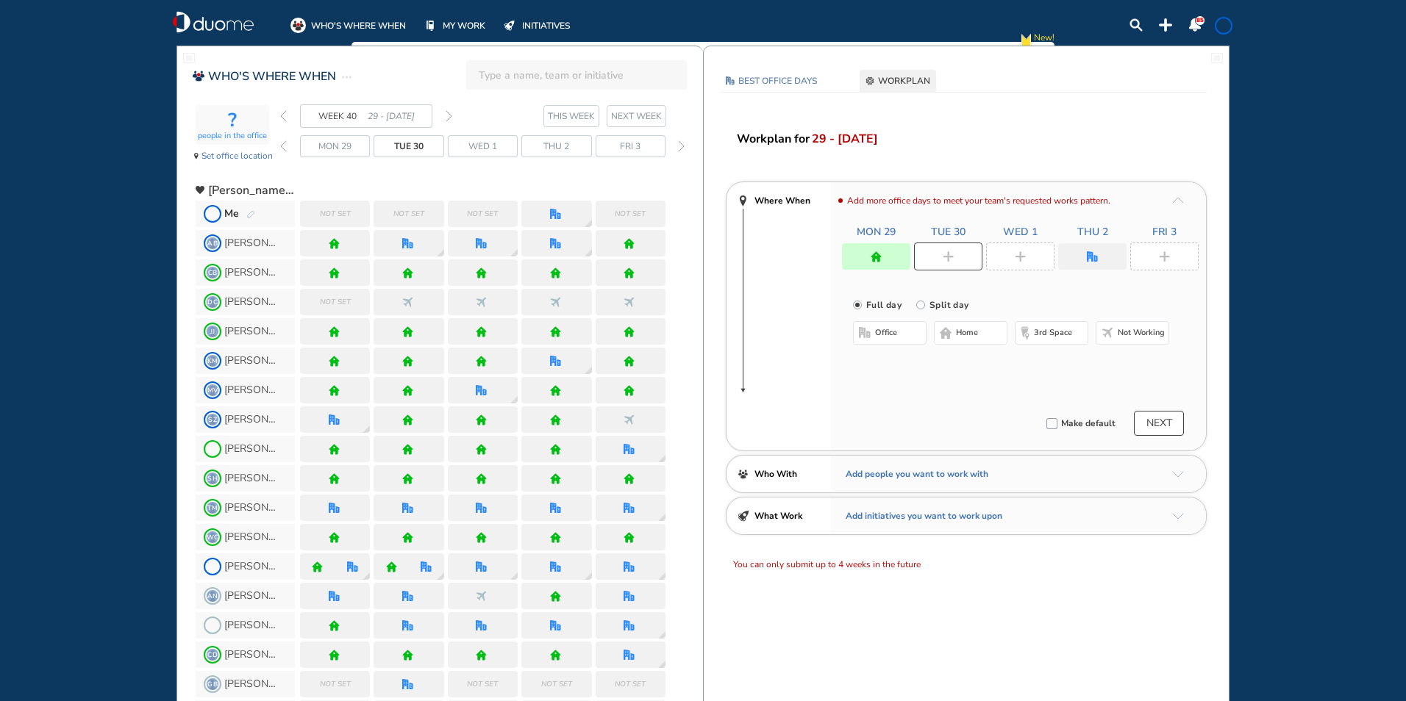
click at [881, 332] on span "office" at bounding box center [886, 333] width 22 height 12
click at [1038, 360] on img "cross-thin-blue" at bounding box center [1039, 362] width 7 height 7
click at [898, 363] on button "Select location" at bounding box center [891, 362] width 59 height 15
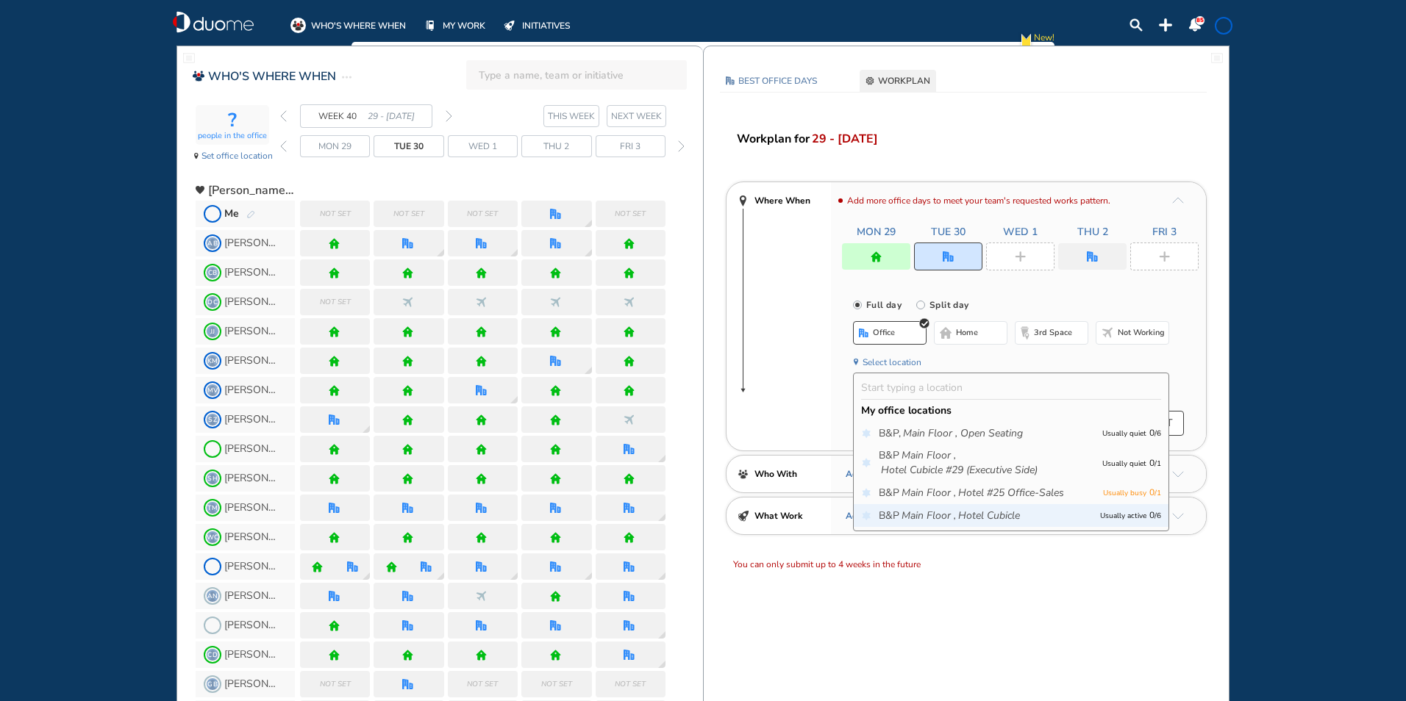
click at [945, 516] on icon "Main Floor ," at bounding box center [928, 516] width 54 height 15
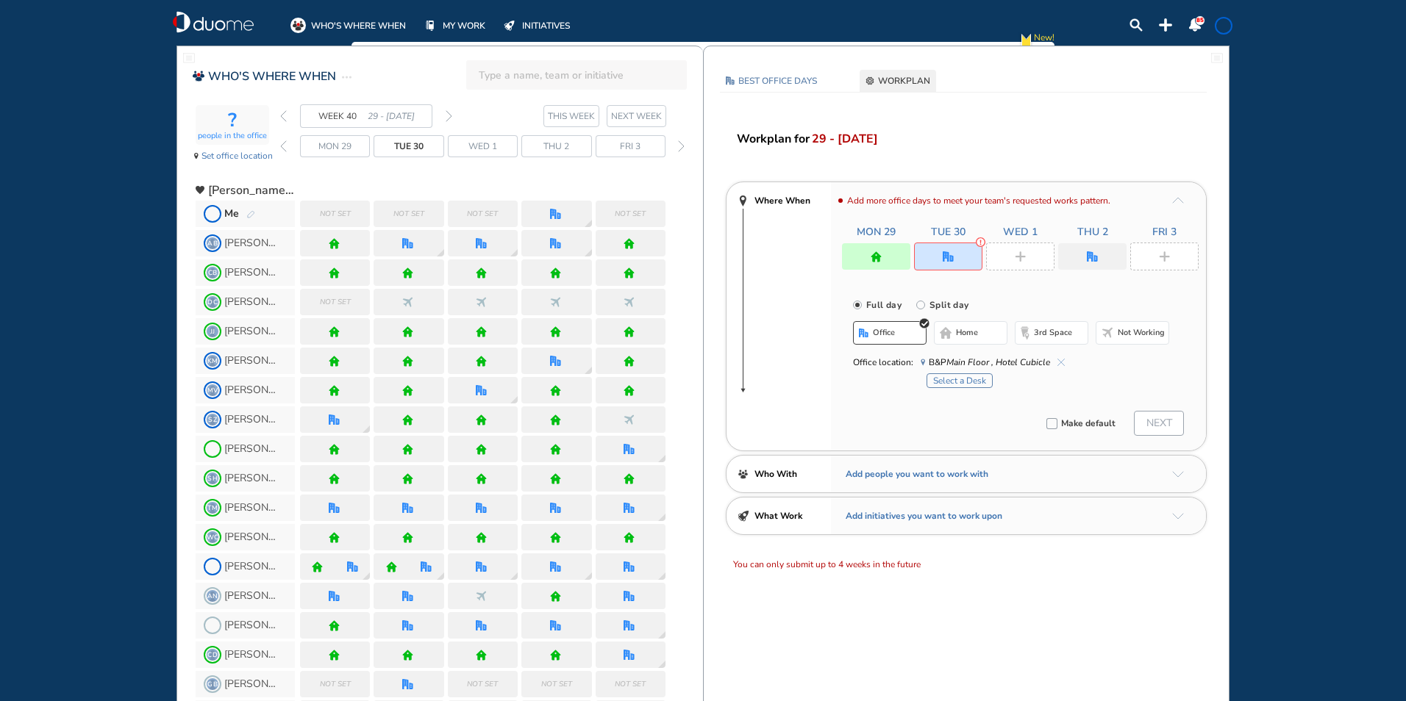
click at [956, 379] on button "Select a Desk" at bounding box center [959, 380] width 66 height 15
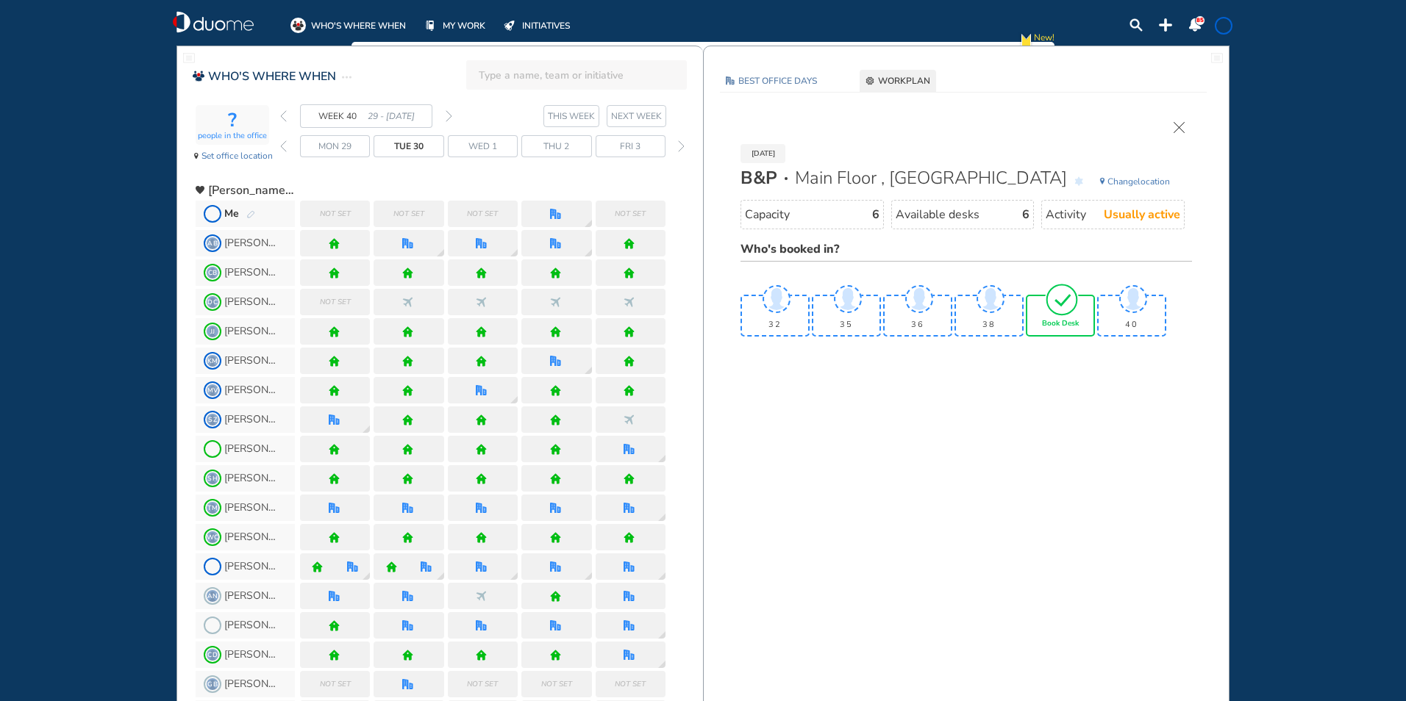
click at [1052, 322] on span "Book Desk" at bounding box center [1060, 324] width 37 height 9
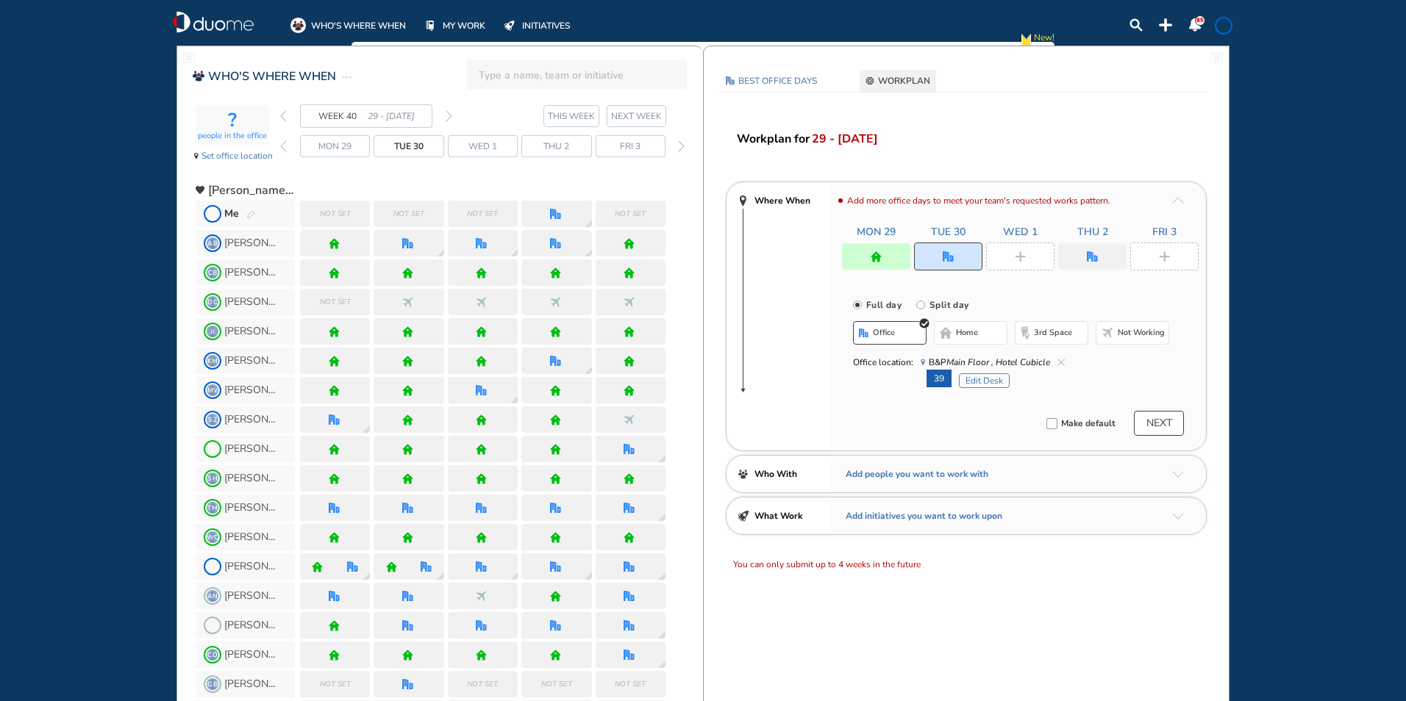
click at [1019, 257] on img "plus-rounded-bdbdbd" at bounding box center [1019, 256] width 11 height 11
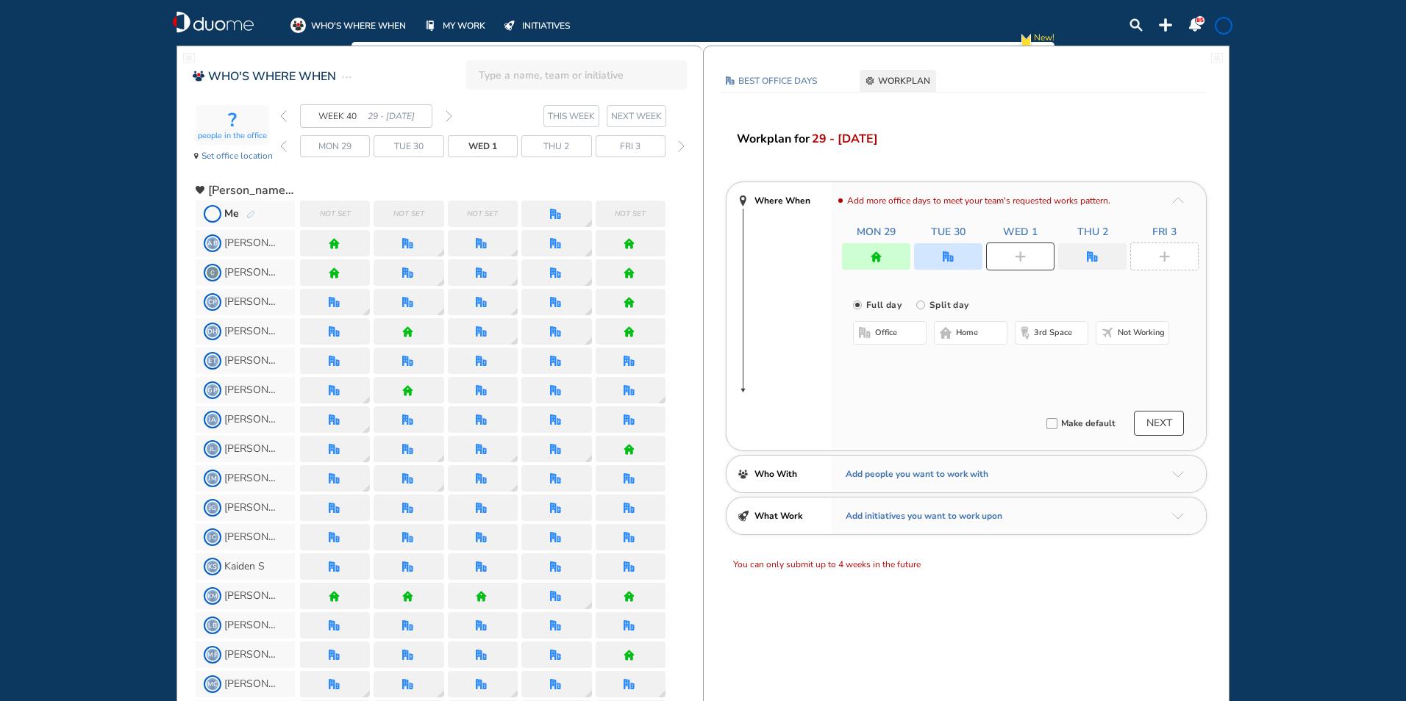
drag, startPoint x: 964, startPoint y: 330, endPoint x: 981, endPoint y: 322, distance: 18.7
click at [965, 329] on span "home" at bounding box center [967, 333] width 22 height 12
drag, startPoint x: 1088, startPoint y: 246, endPoint x: 1077, endPoint y: 262, distance: 19.0
click at [1089, 246] on div at bounding box center [1092, 256] width 68 height 26
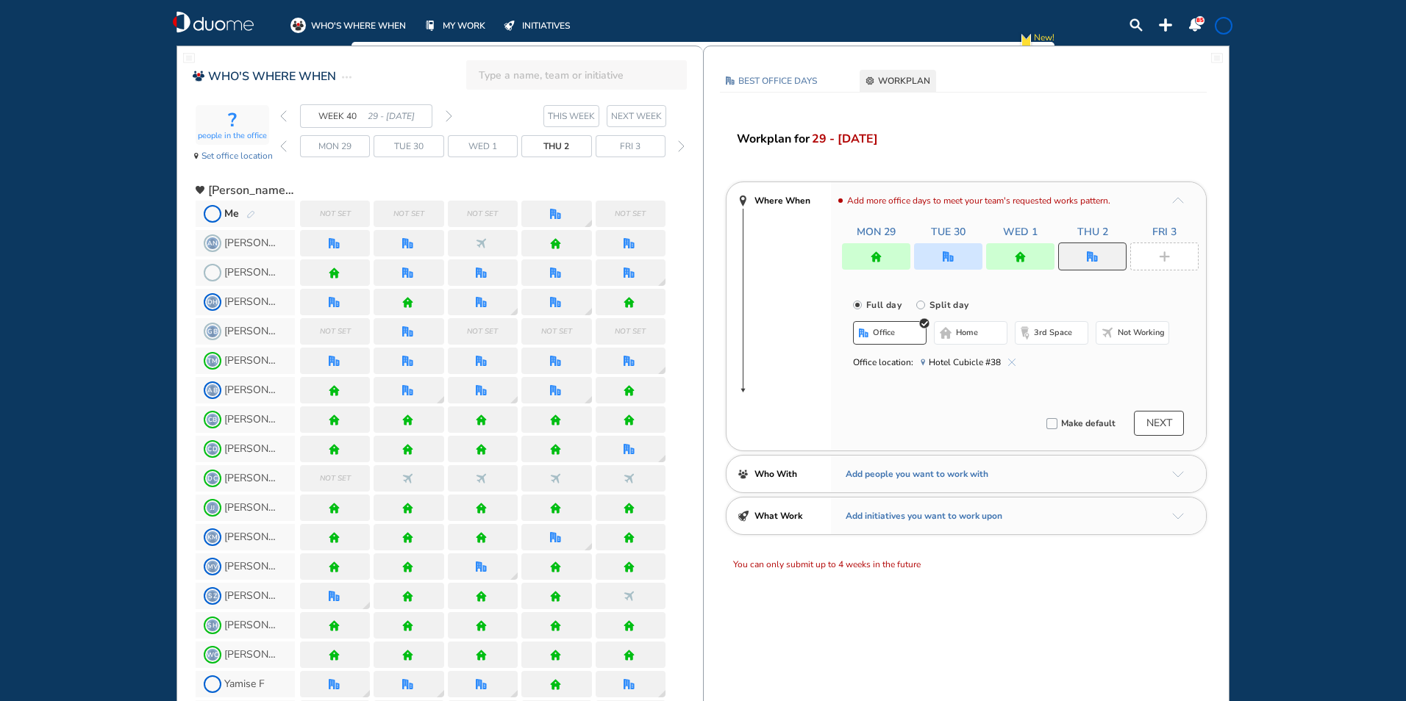
click at [1009, 360] on img "cross-thin-blue" at bounding box center [1011, 362] width 7 height 7
click at [974, 337] on span "home" at bounding box center [967, 333] width 22 height 12
click at [1163, 252] on img "plus-rounded-bdbdbd" at bounding box center [1164, 256] width 11 height 11
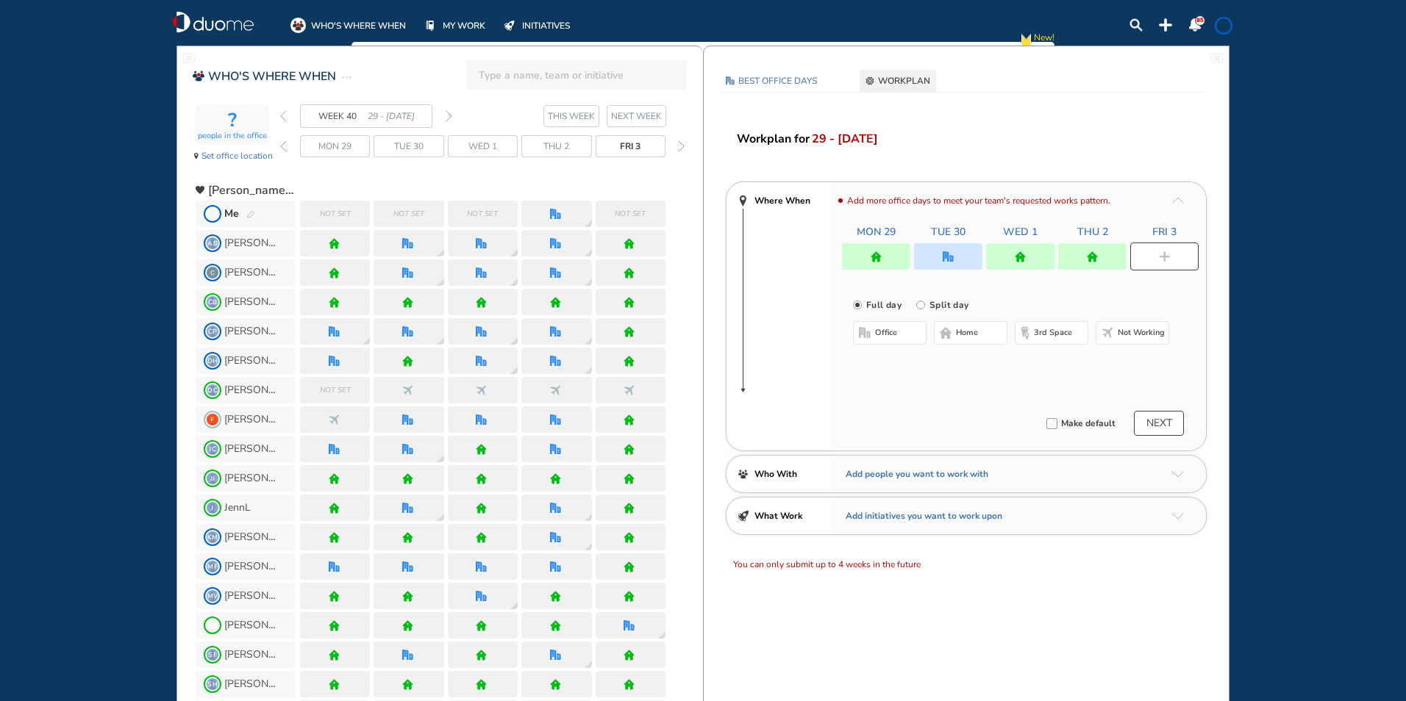
click at [951, 329] on button "home" at bounding box center [971, 333] width 74 height 24
click at [1219, 28] on span at bounding box center [1223, 26] width 12 height 12
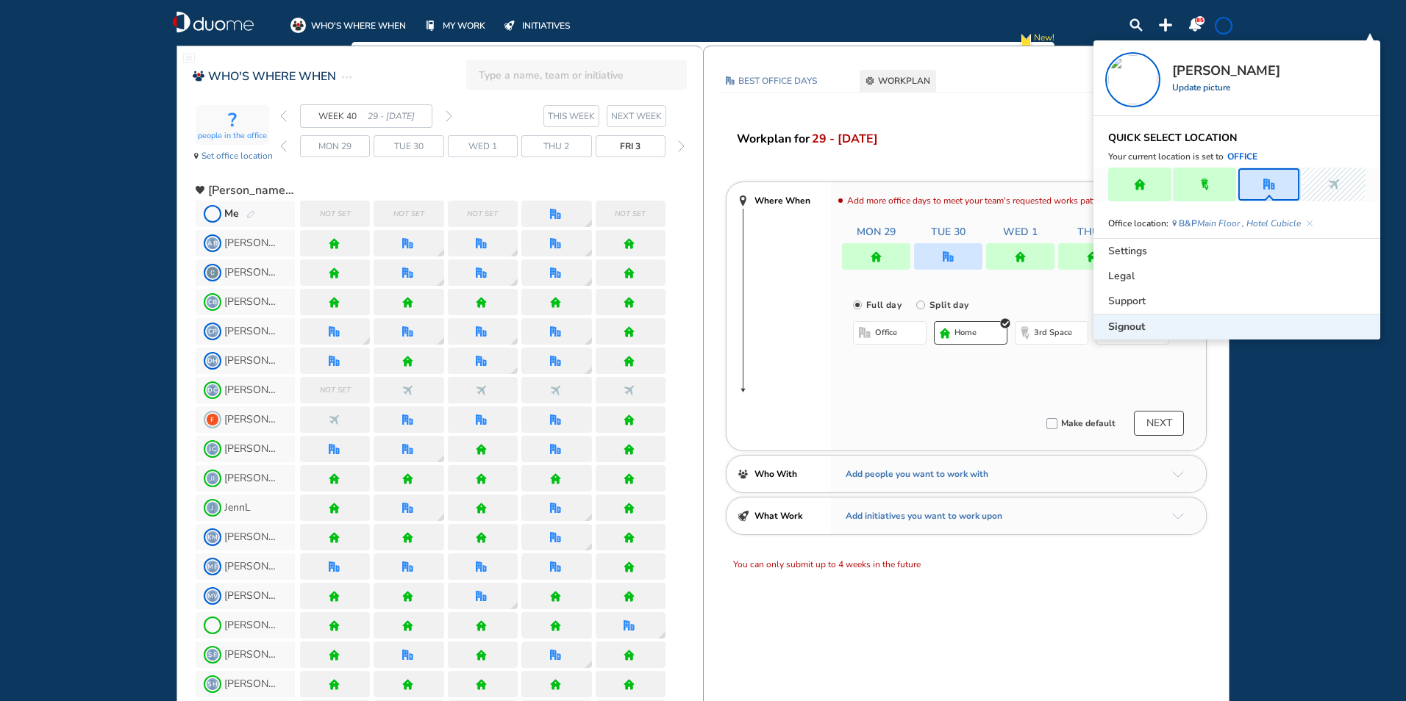
click at [1137, 329] on span "Signout" at bounding box center [1126, 327] width 37 height 15
